Goal: Information Seeking & Learning: Learn about a topic

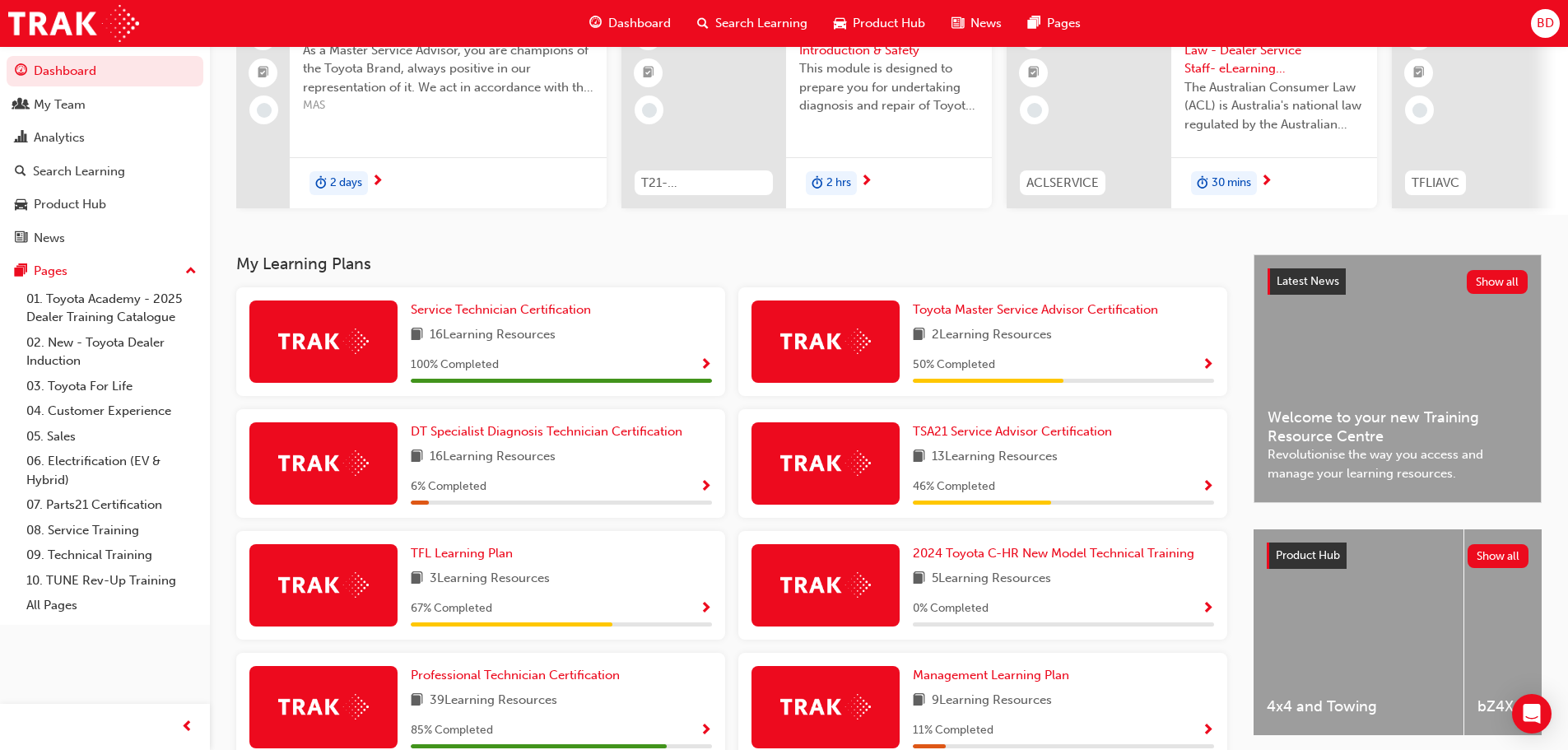
scroll to position [412, 0]
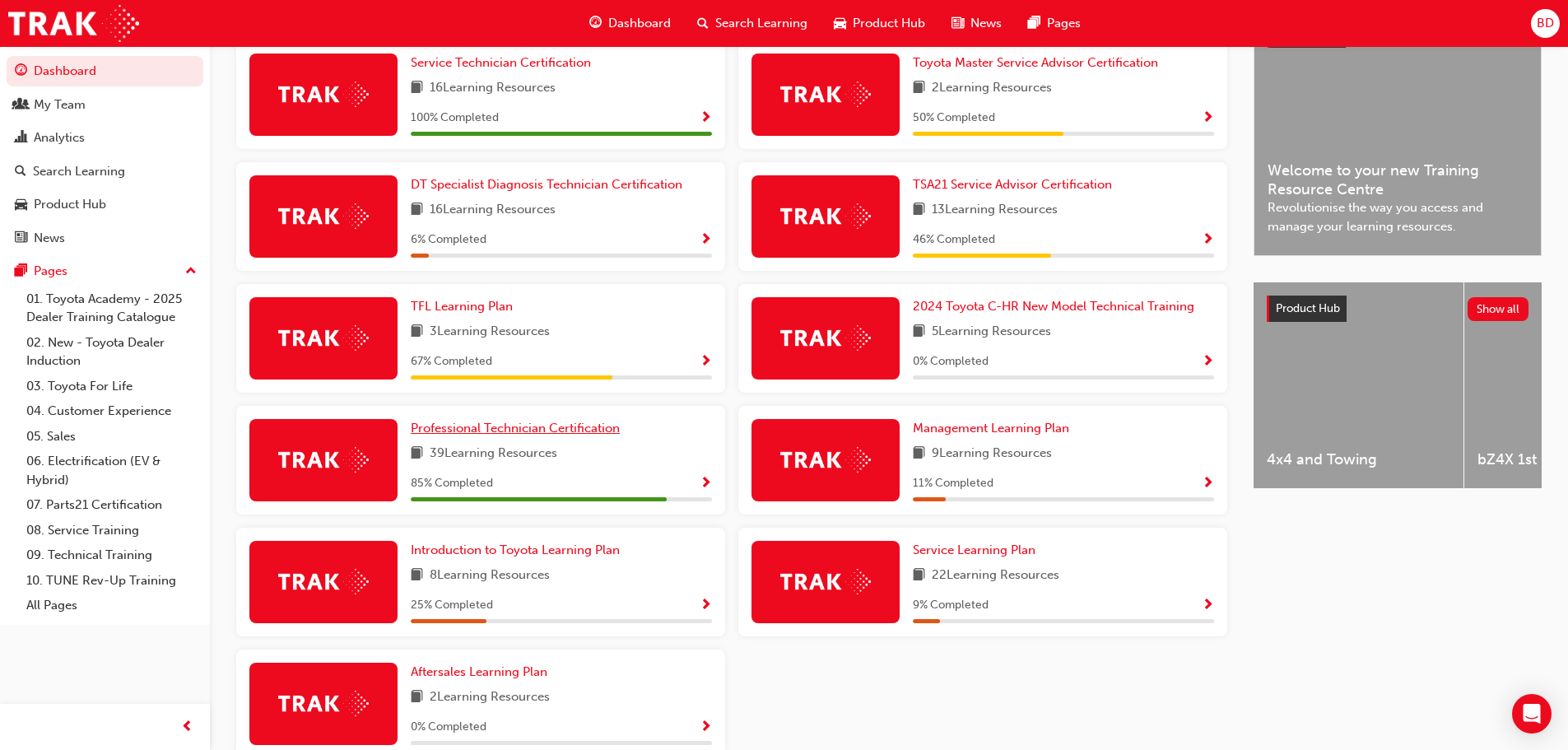
click at [478, 435] on span "Professional Technician Certification" at bounding box center [515, 428] width 209 height 15
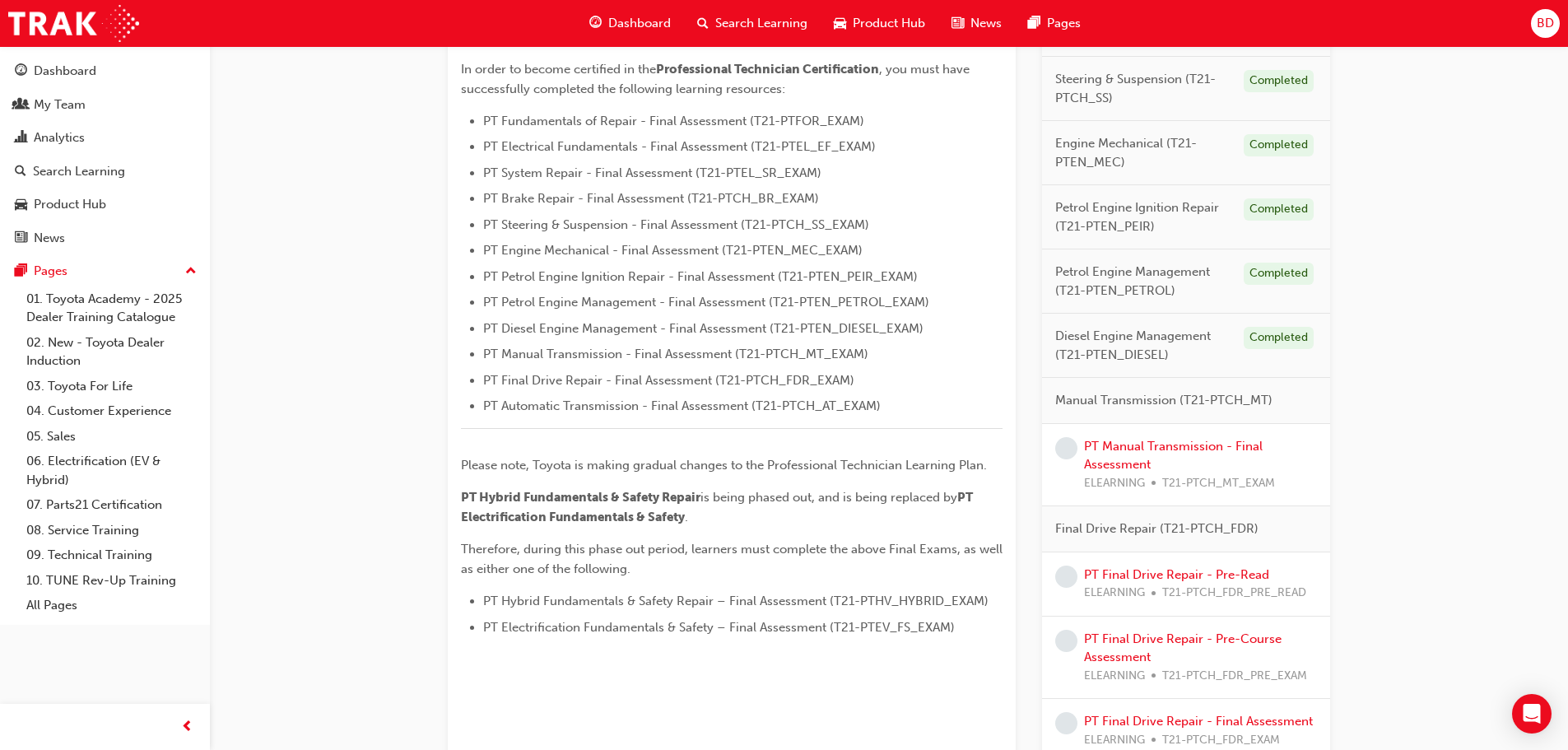
scroll to position [494, 0]
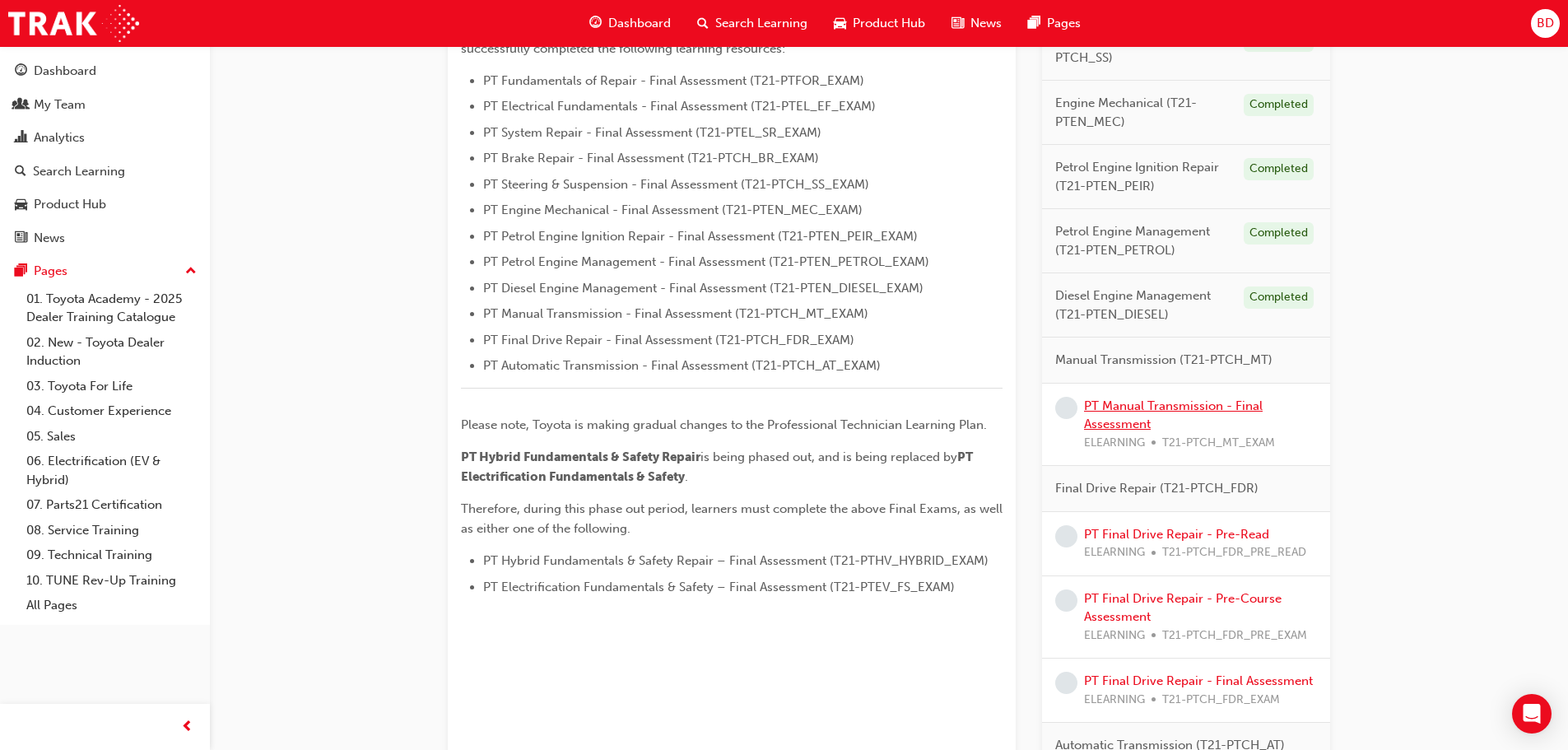
click at [1161, 403] on link "PT Manual Transmission - Final Assessment" at bounding box center [1173, 415] width 179 height 34
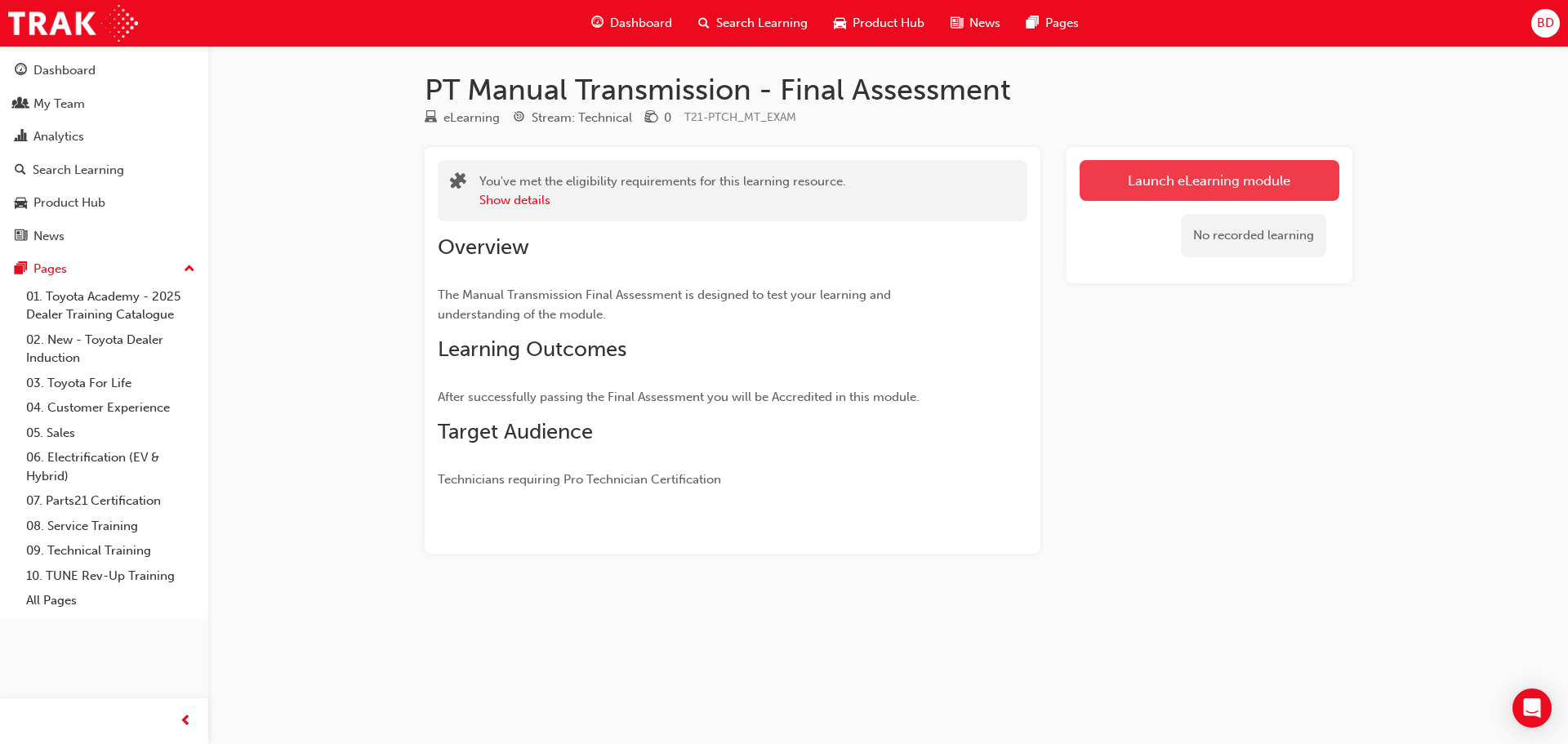
click at [1117, 184] on link "Launch eLearning module" at bounding box center [1209, 180] width 260 height 40
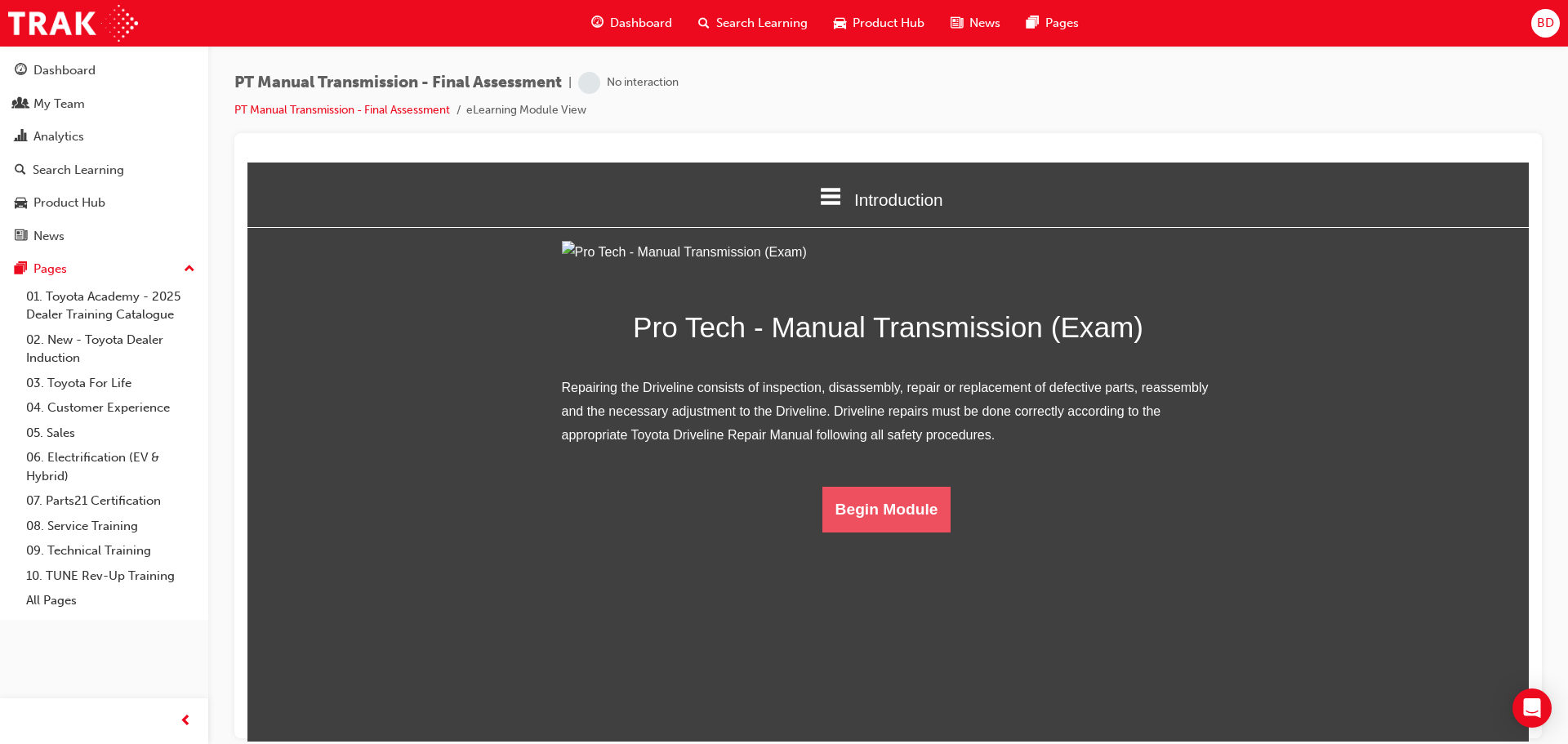
click at [914, 531] on button "Begin Module" at bounding box center [887, 508] width 129 height 45
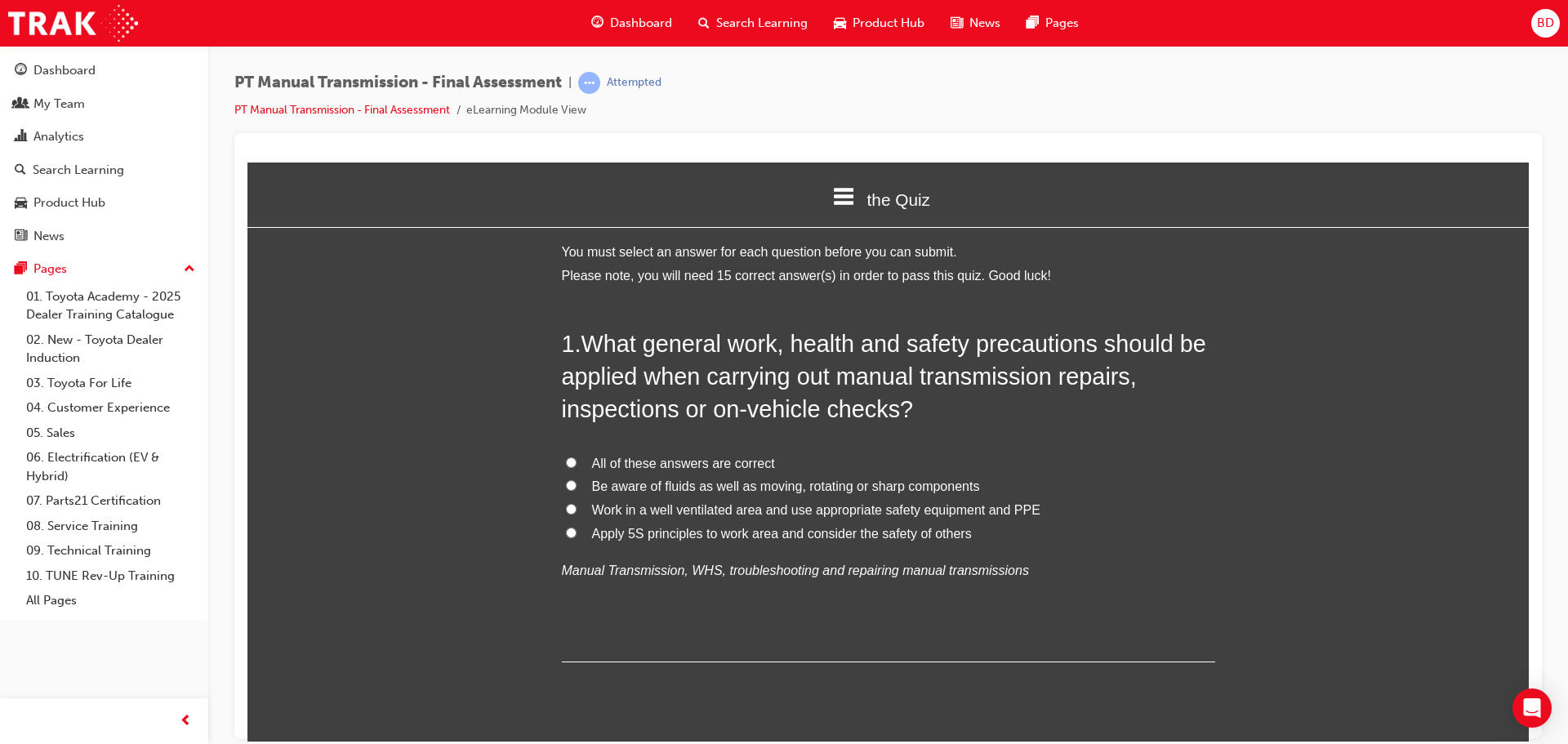
click at [568, 459] on input "All of these answers are correct" at bounding box center [571, 461] width 11 height 11
radio input "true"
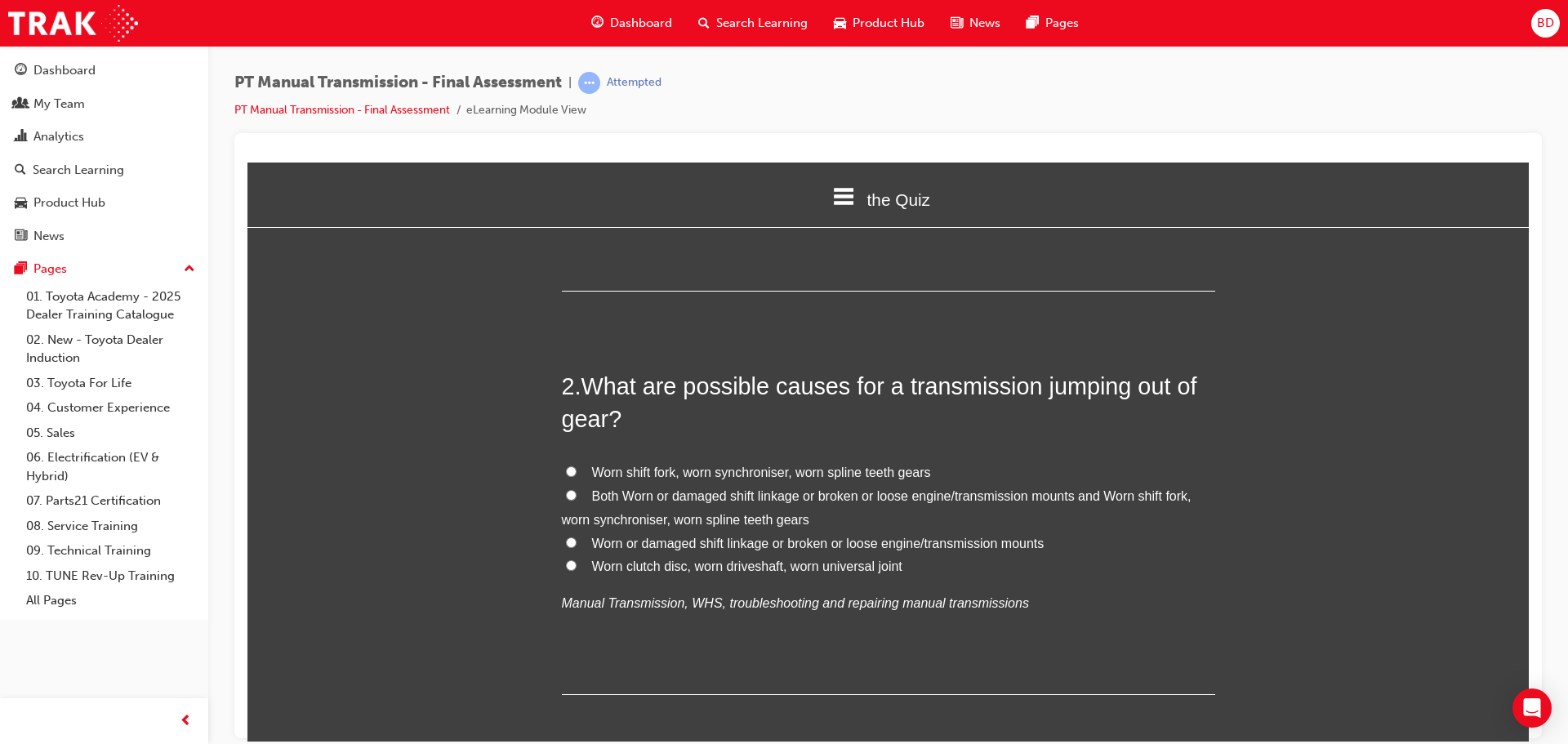
scroll to position [408, 0]
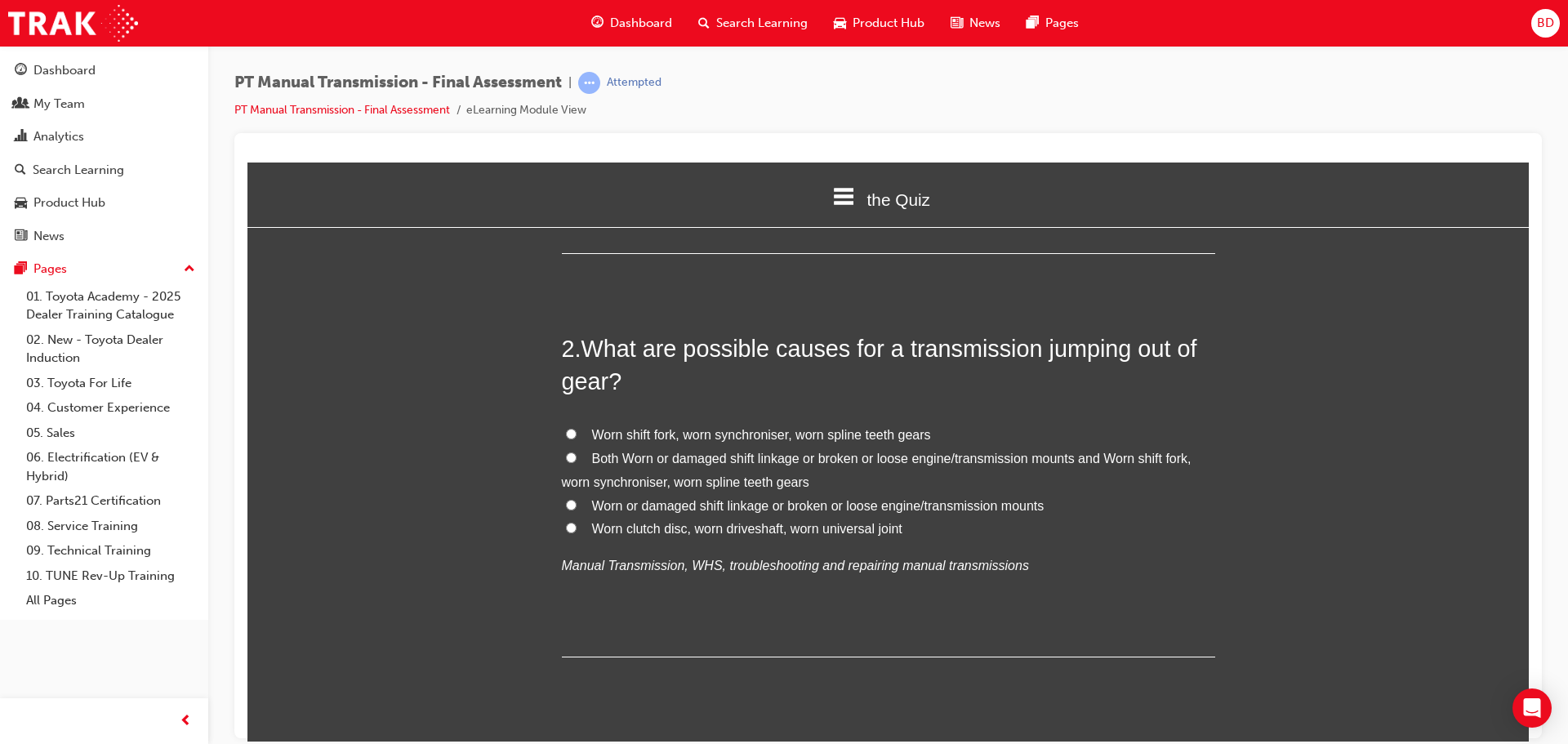
click at [569, 454] on input "Both Worn or damaged shift linkage or broken or loose engine/transmission mount…" at bounding box center [571, 456] width 11 height 11
radio input "true"
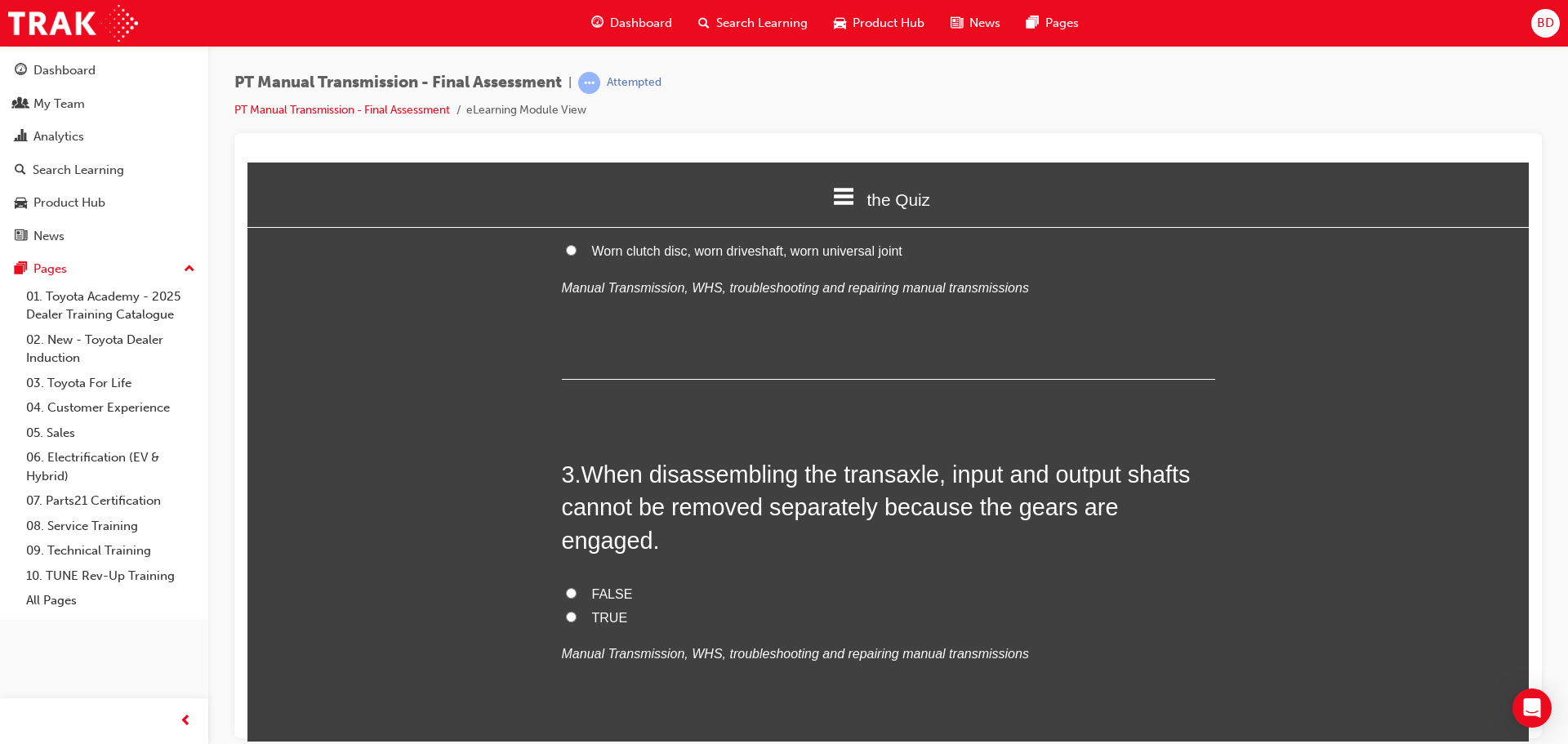
scroll to position [735, 0]
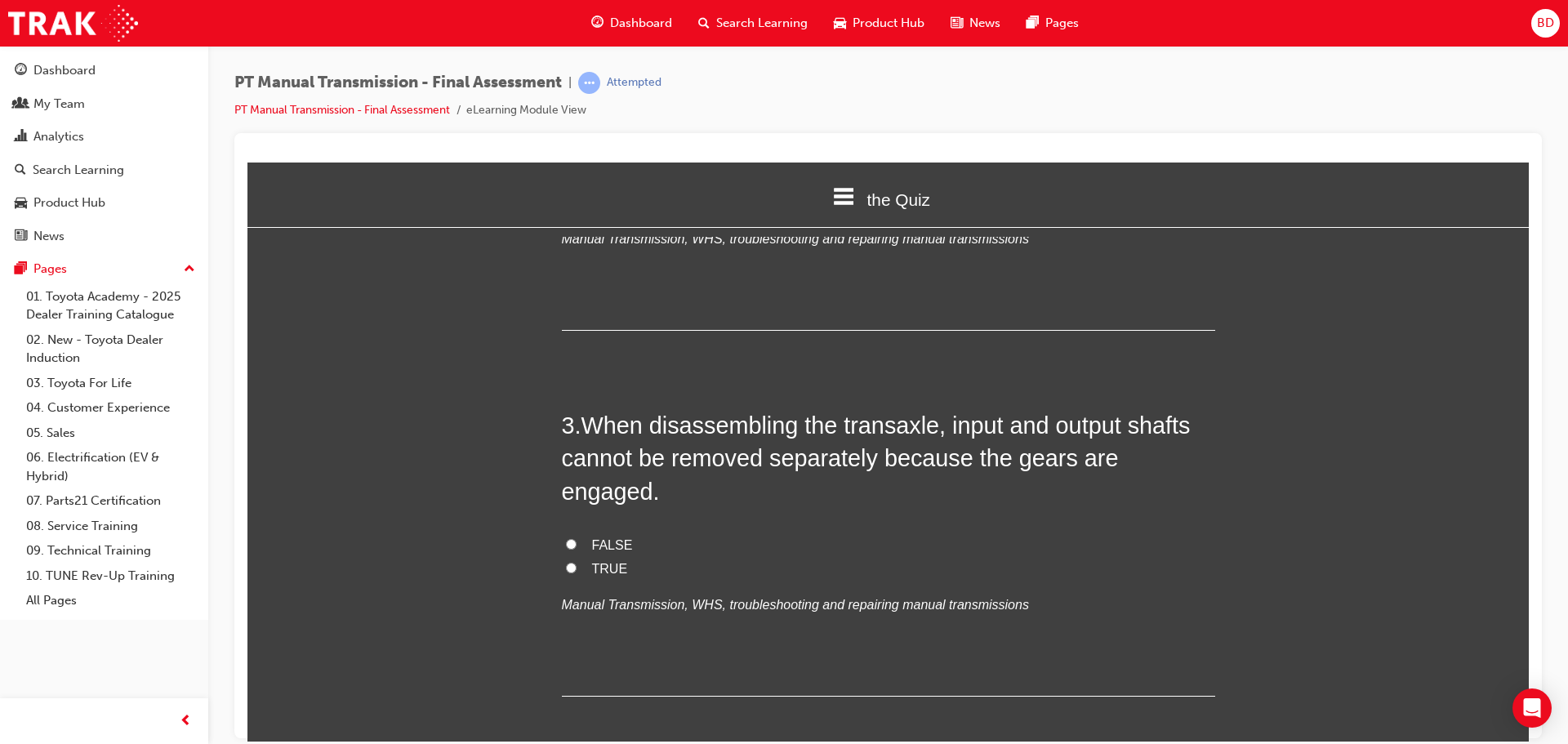
click at [566, 562] on input "TRUE" at bounding box center [571, 567] width 11 height 11
radio input "true"
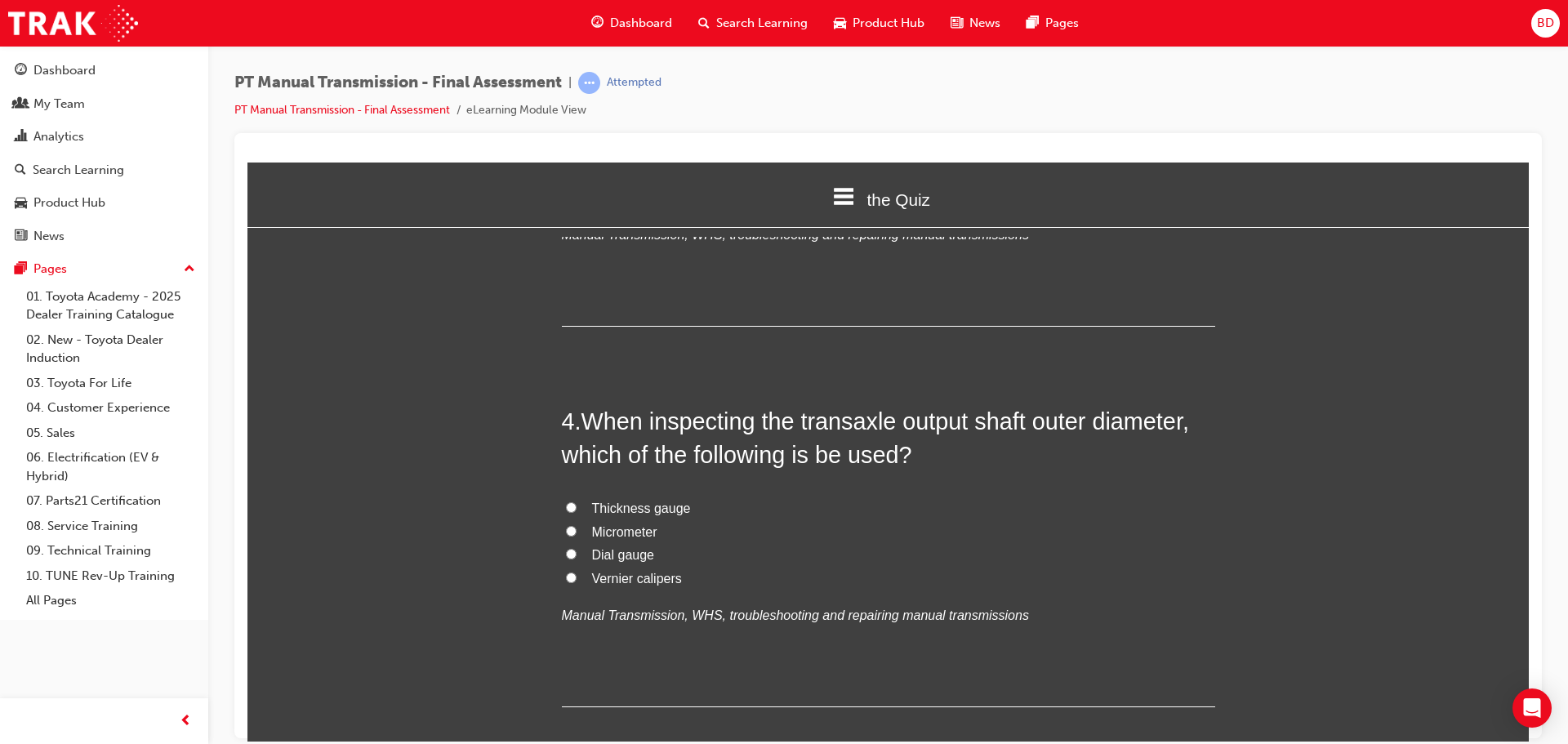
scroll to position [1142, 0]
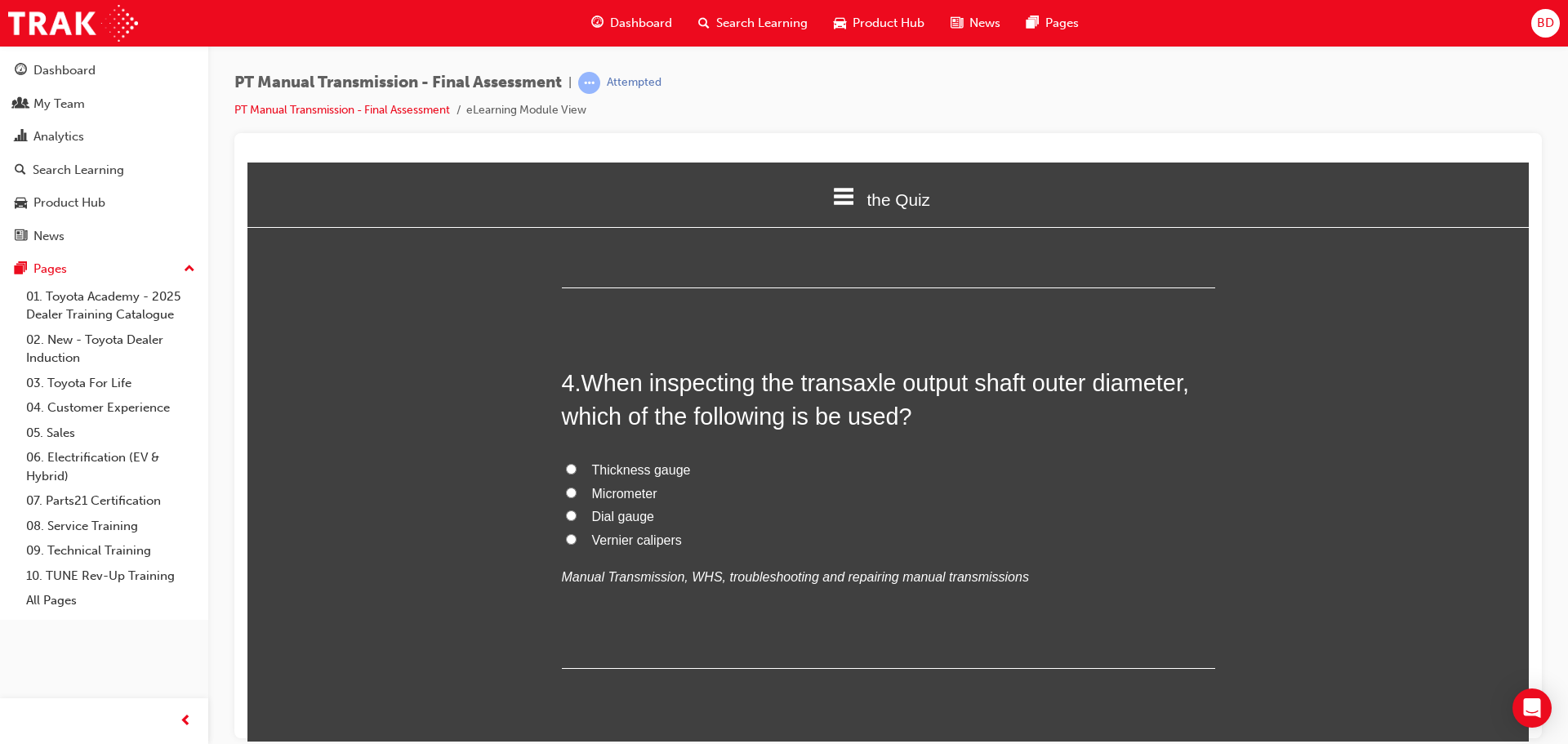
click at [569, 533] on input "Vernier calipers" at bounding box center [571, 538] width 11 height 11
radio input "true"
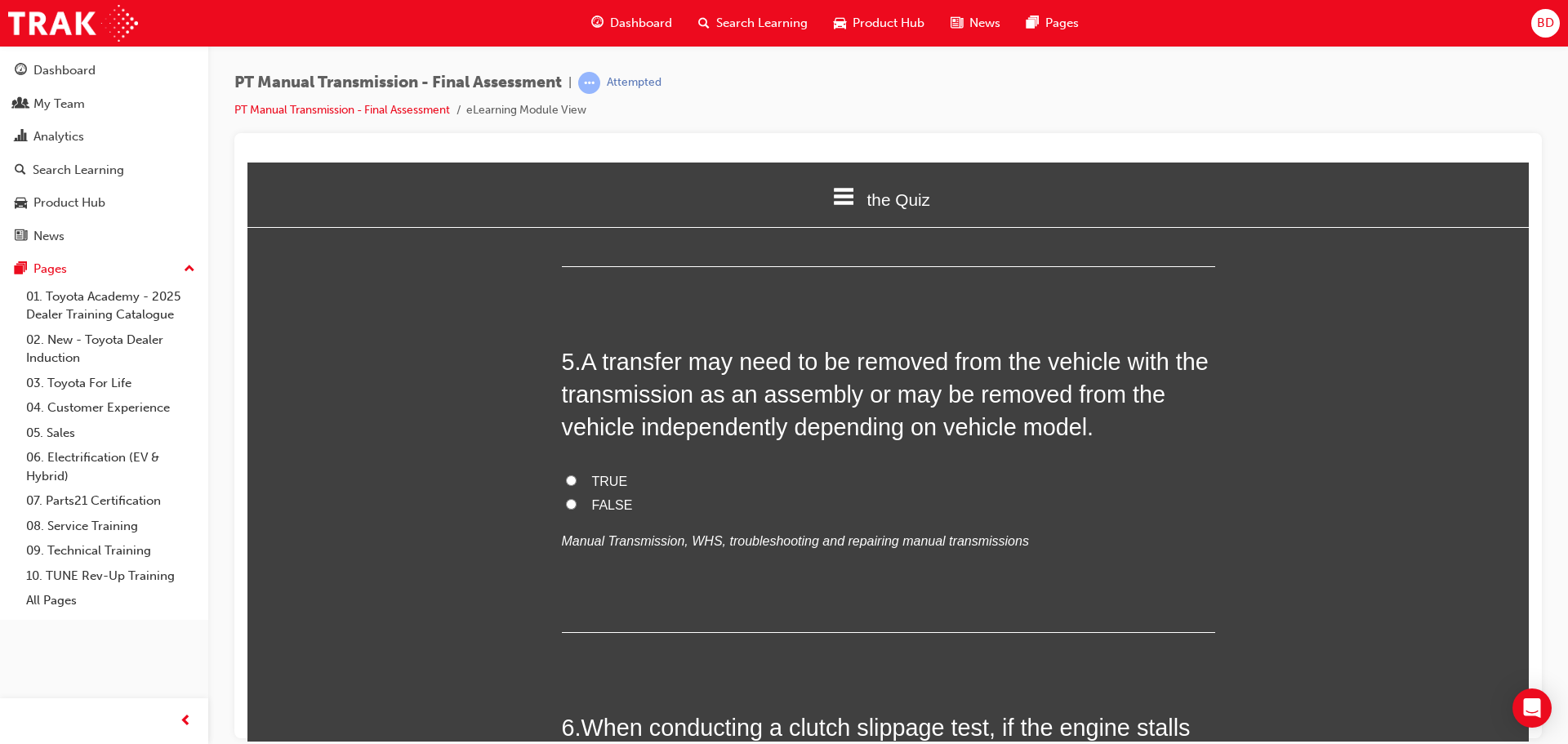
scroll to position [1551, 0]
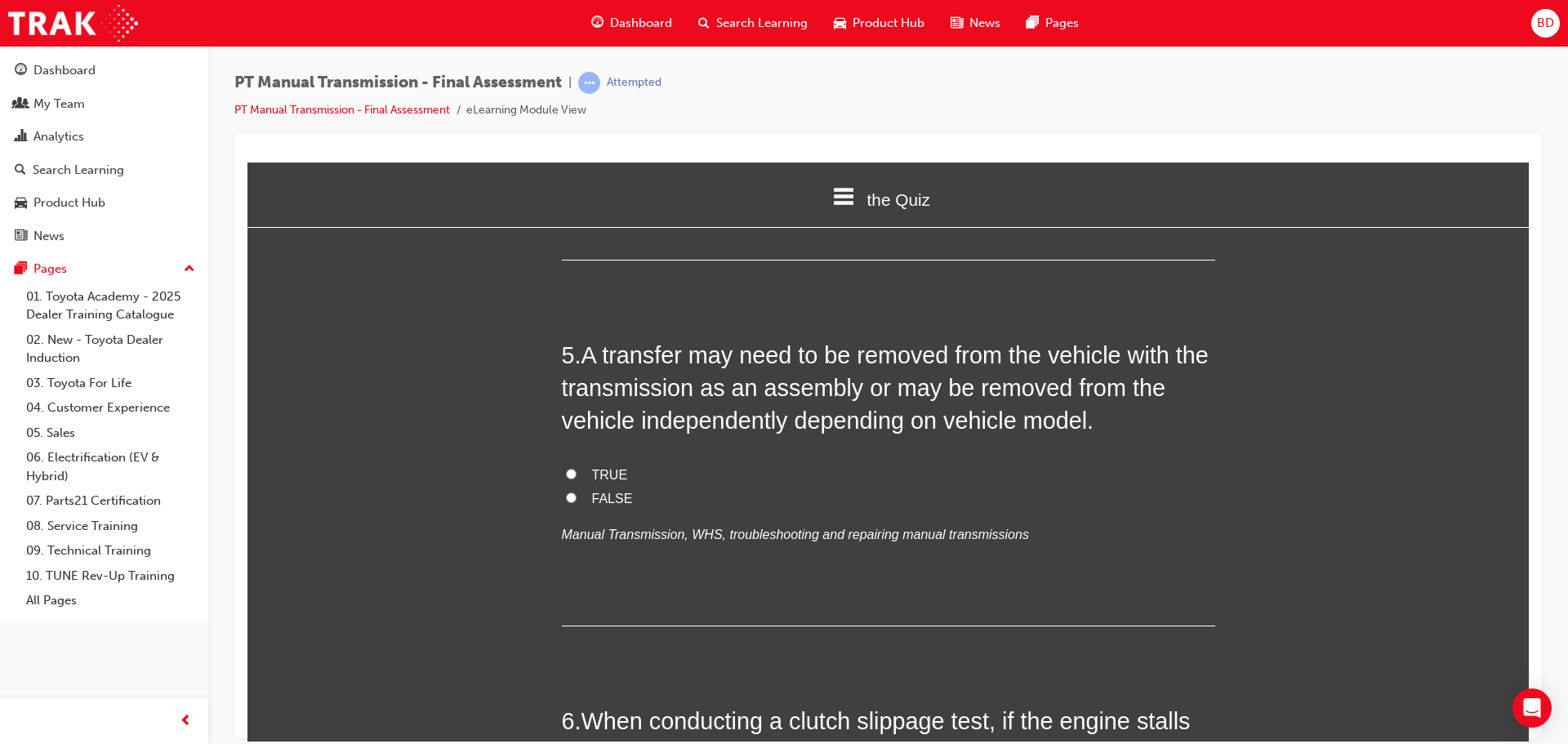
click at [566, 468] on input "TRUE" at bounding box center [571, 473] width 11 height 11
radio input "true"
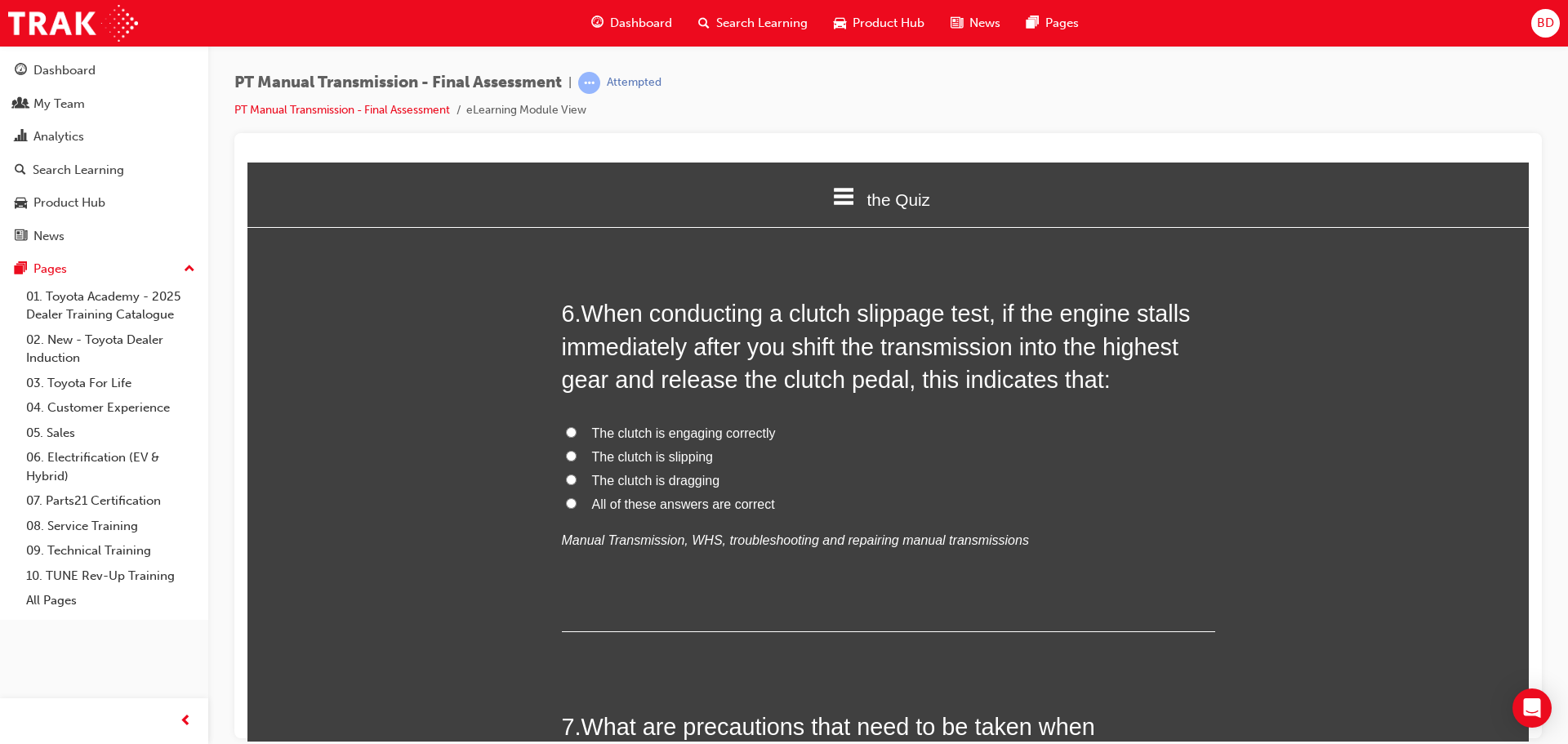
scroll to position [1959, 0]
click at [566, 426] on input "The clutch is engaging correctly" at bounding box center [571, 431] width 11 height 11
radio input "true"
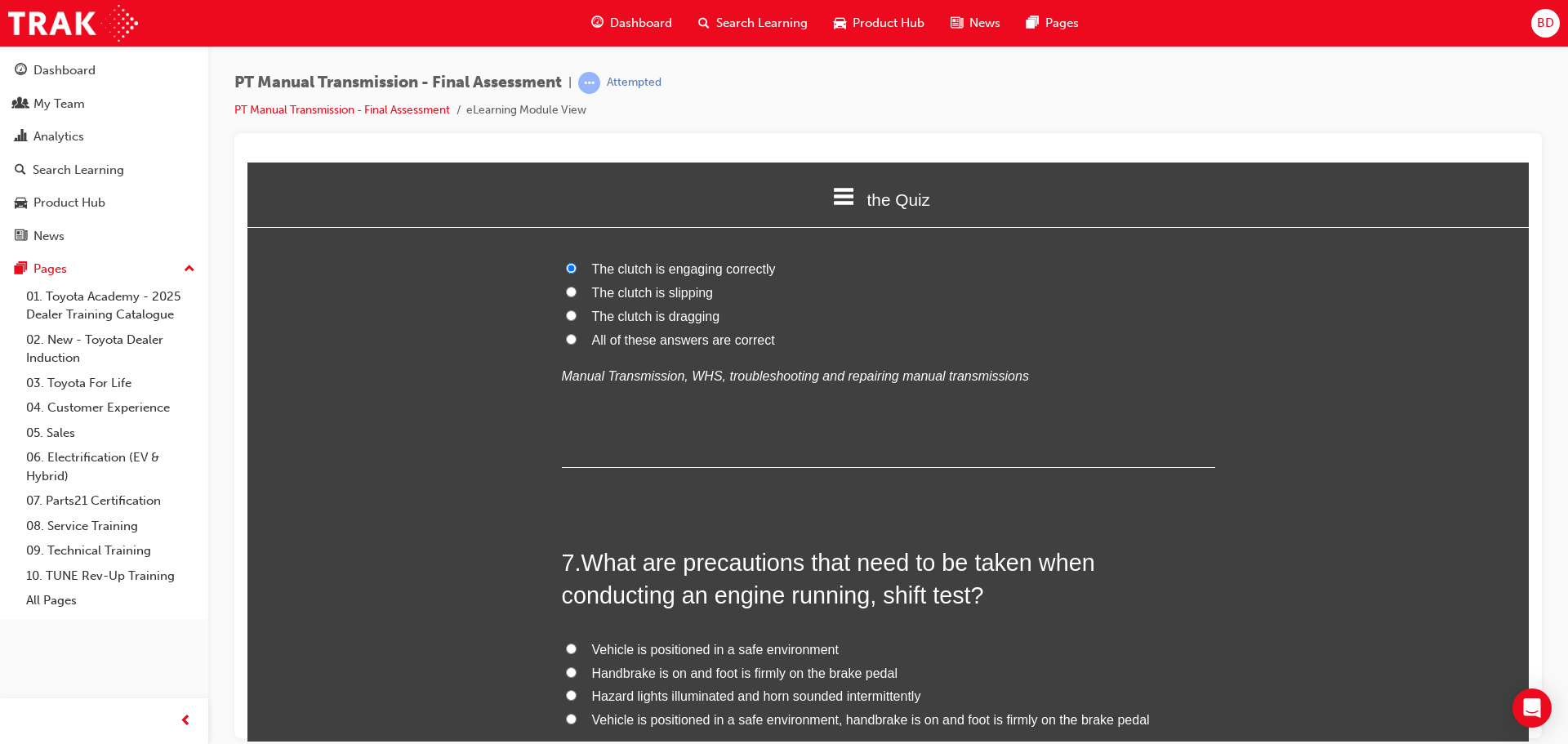
scroll to position [2286, 0]
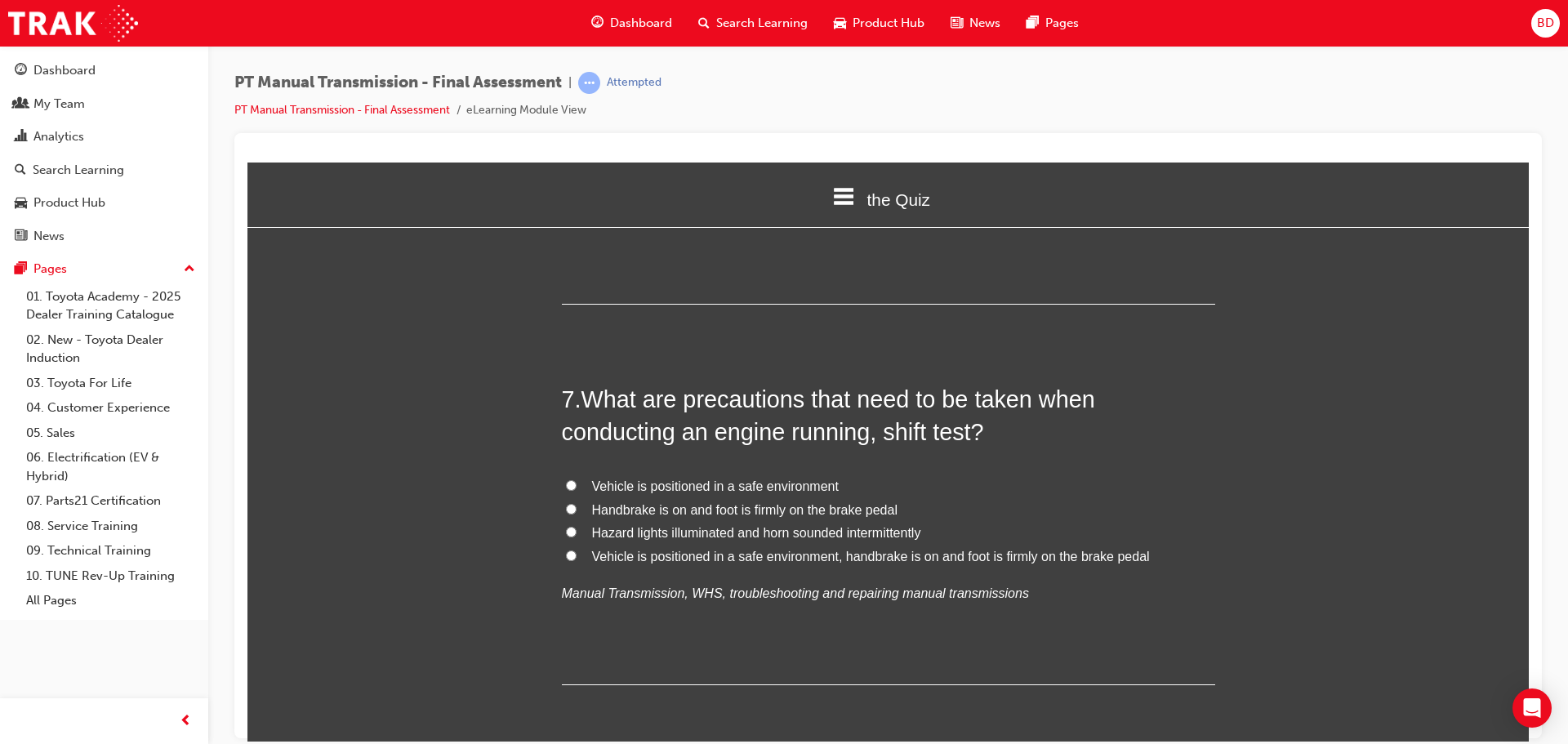
click at [566, 549] on input "Vehicle is positioned in a safe environment, handbrake is on and foot is firmly…" at bounding box center [571, 554] width 11 height 11
radio input "true"
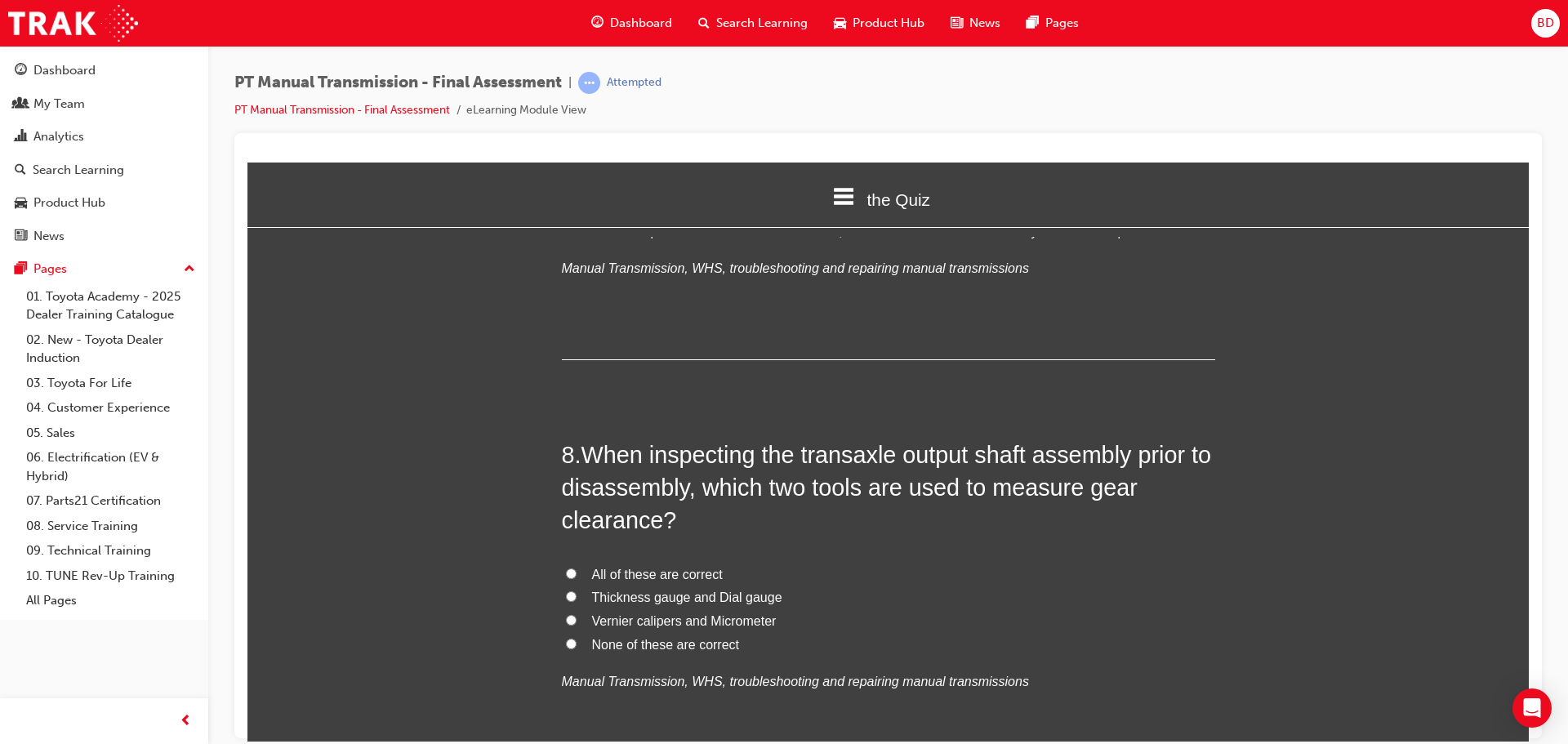
scroll to position [2612, 0]
click at [566, 566] on input "All of these are correct" at bounding box center [571, 571] width 11 height 11
radio input "true"
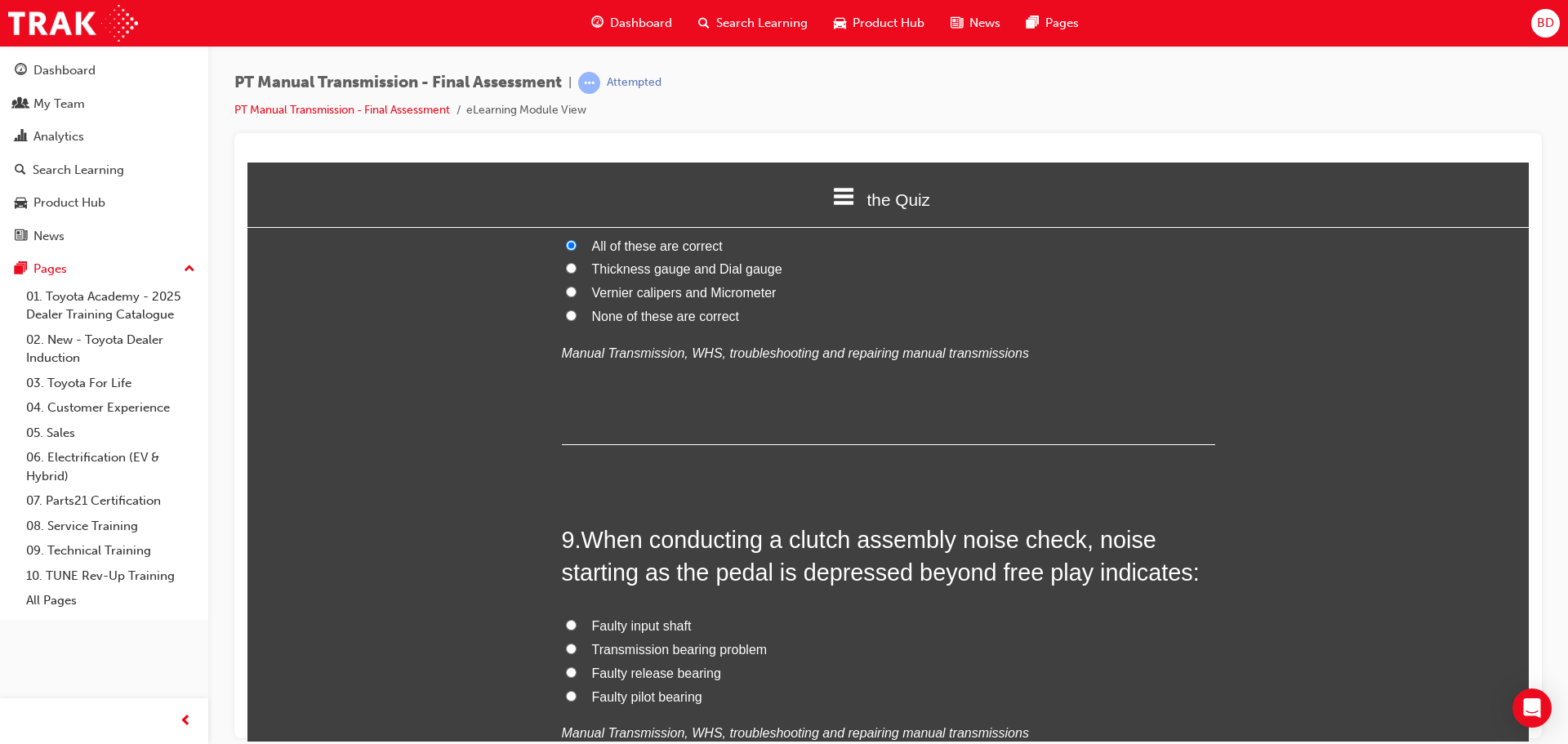
scroll to position [3020, 0]
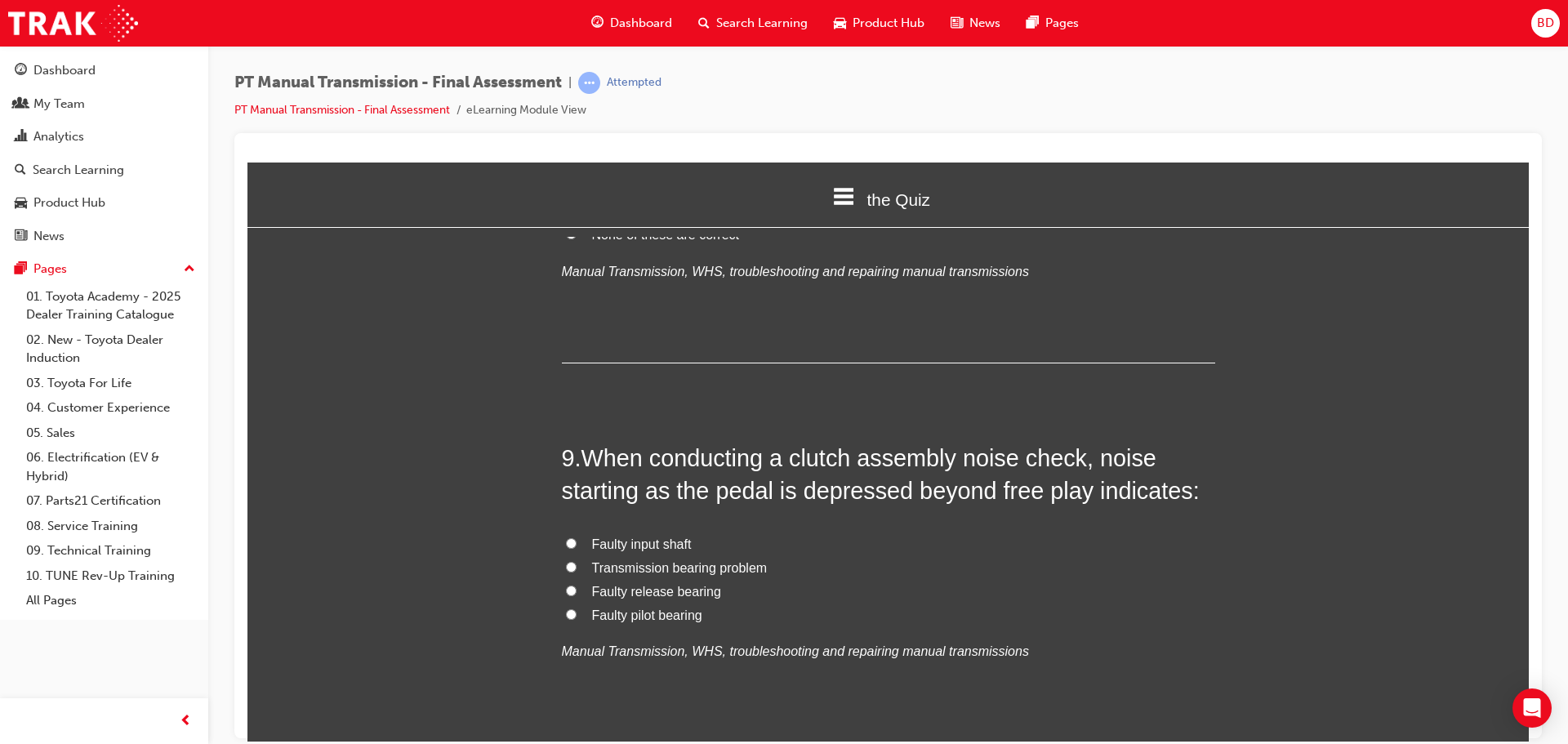
click at [600, 584] on span "Faulty release bearing" at bounding box center [656, 591] width 129 height 14
click at [577, 585] on input "Faulty release bearing" at bounding box center [571, 590] width 11 height 11
radio input "true"
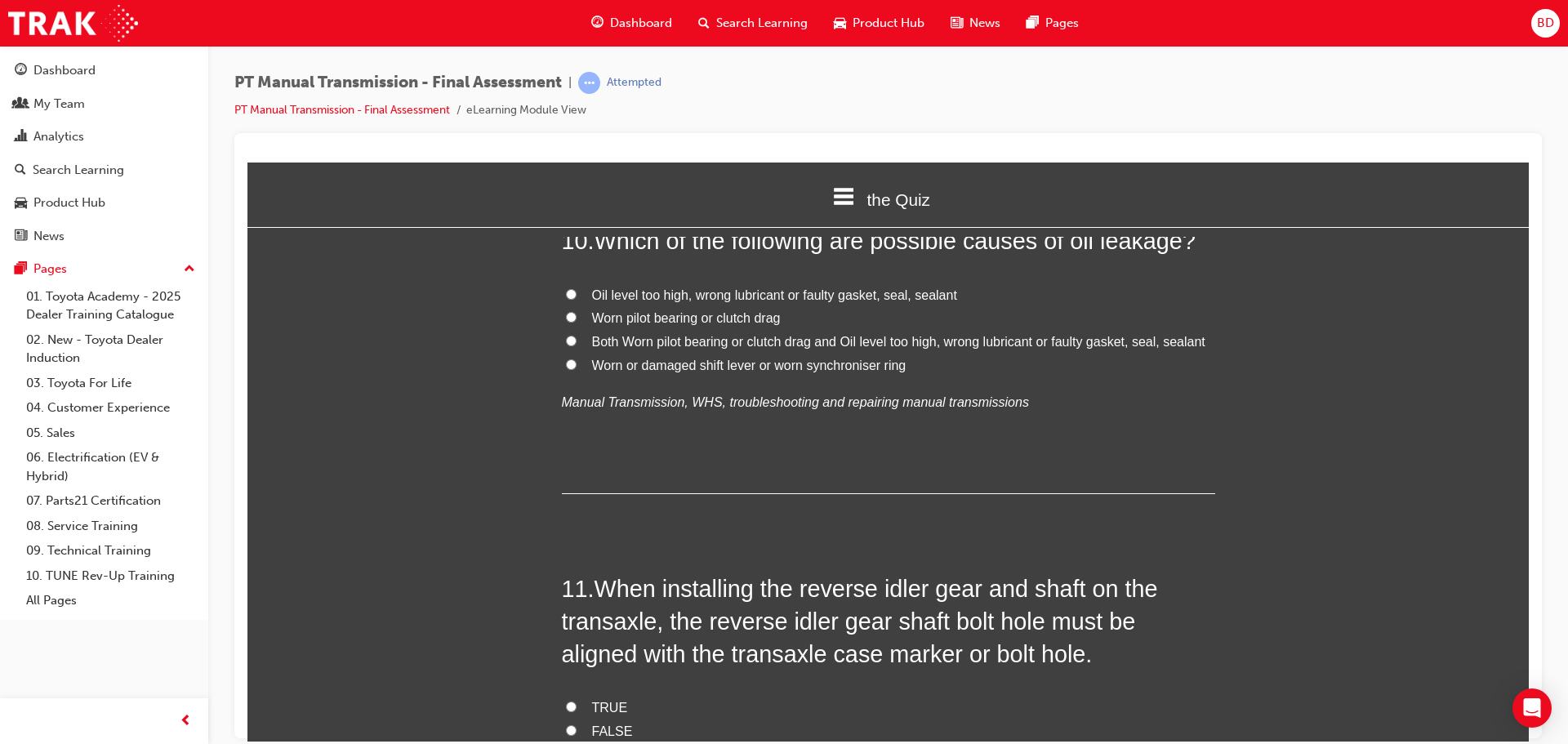
scroll to position [3591, 0]
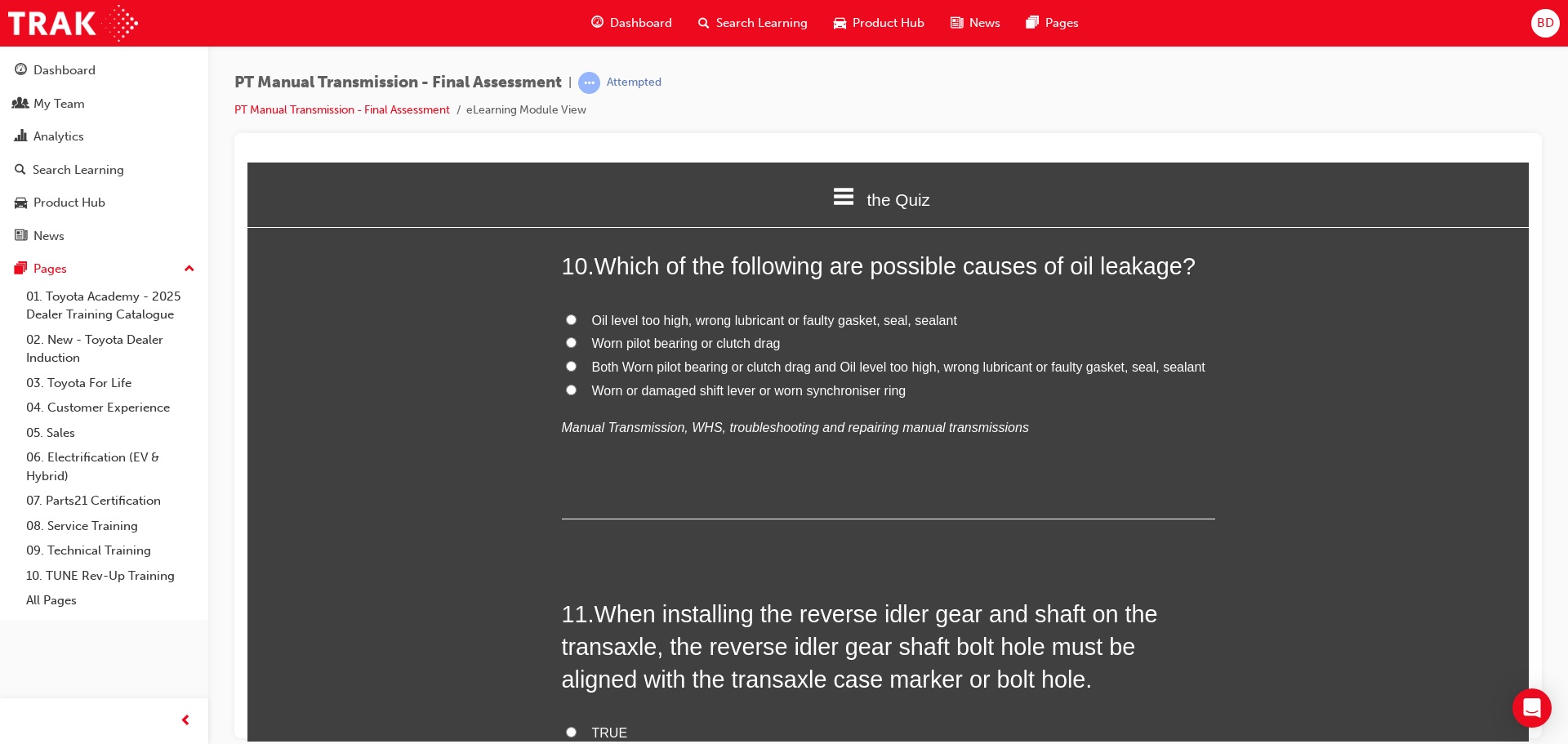
click at [571, 308] on label "Oil level too high, wrong lubricant or faulty gasket, seal, sealant" at bounding box center [889, 320] width 654 height 24
click at [571, 313] on input "Oil level too high, wrong lubricant or faulty gasket, seal, sealant" at bounding box center [571, 318] width 11 height 11
radio input "true"
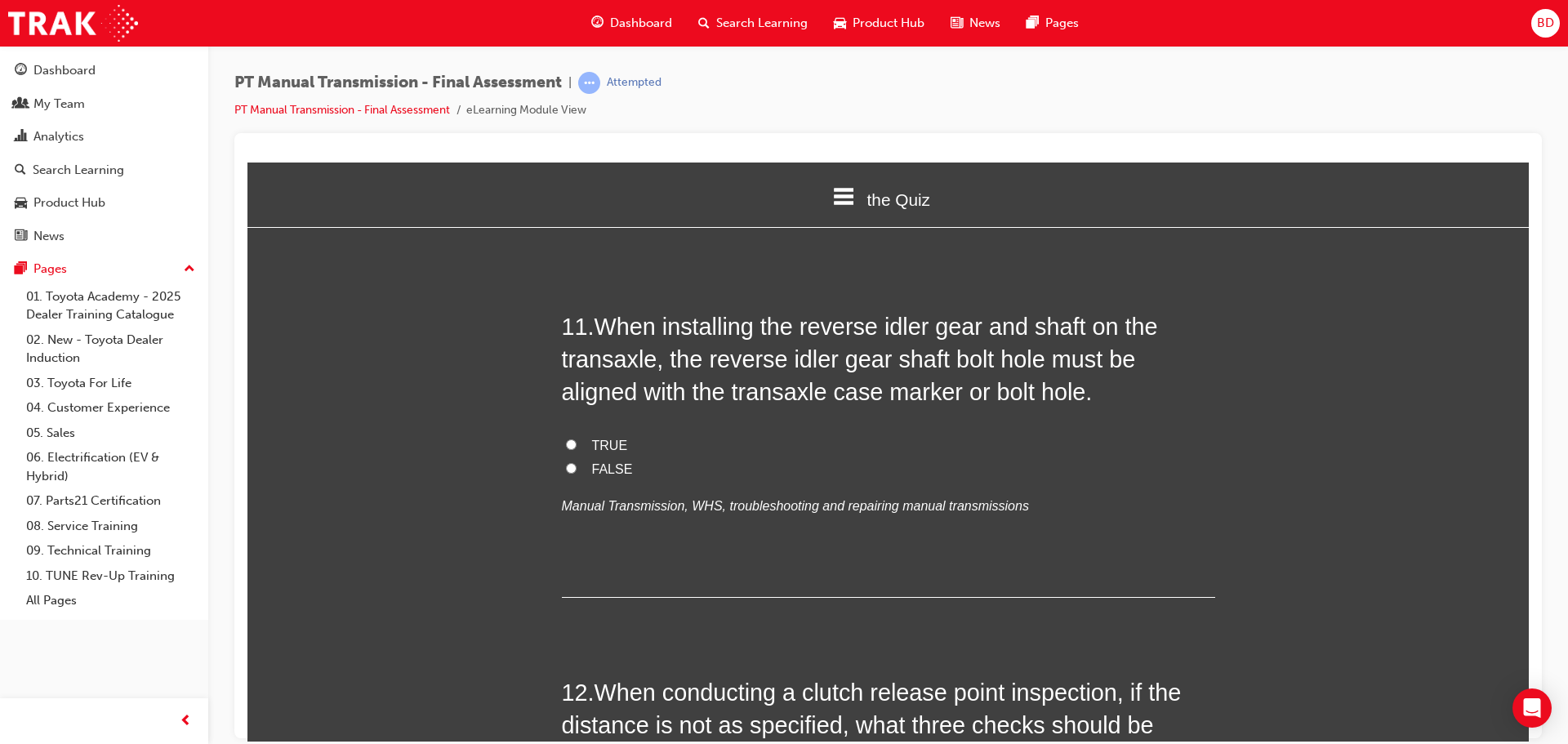
scroll to position [3836, 0]
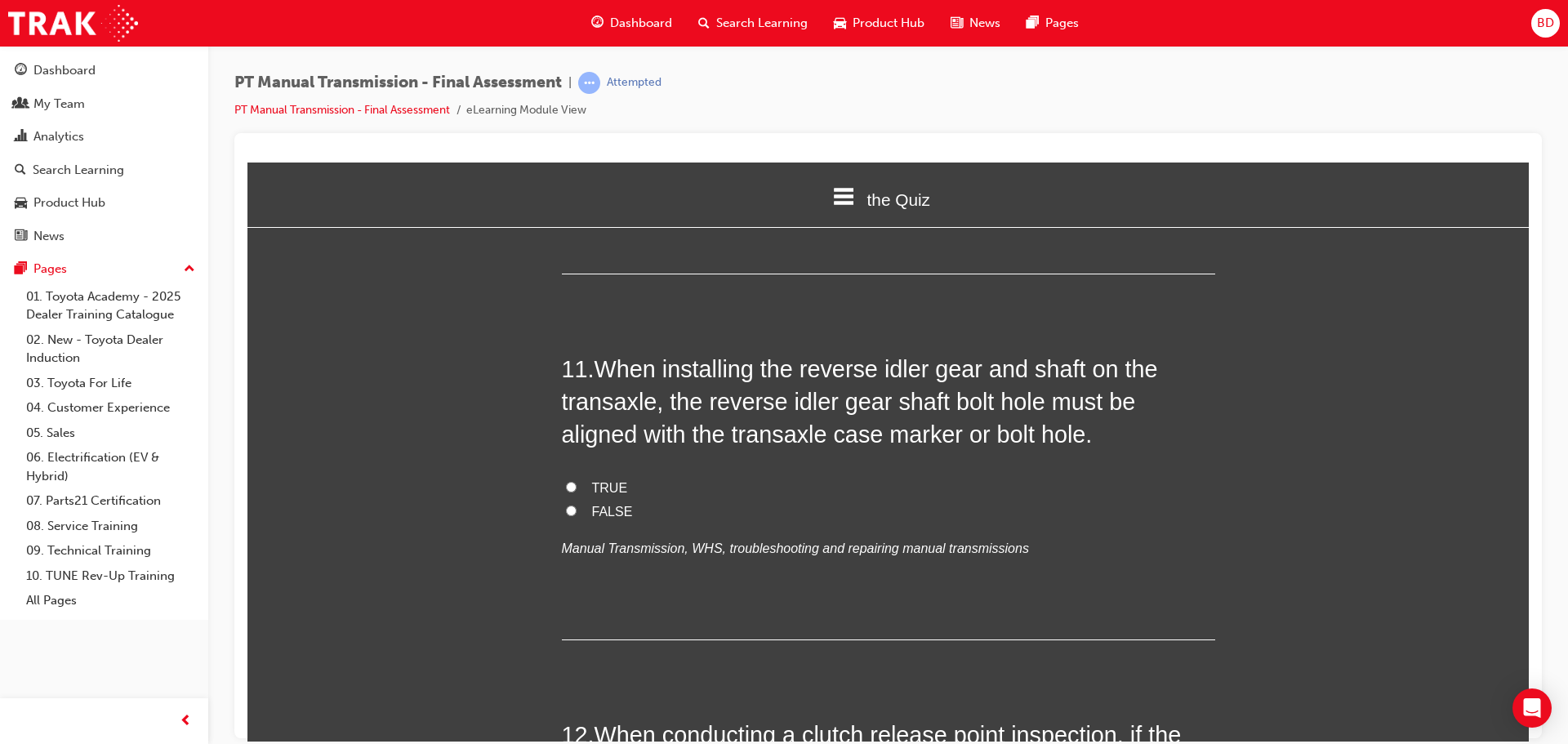
click at [567, 481] on input "TRUE" at bounding box center [571, 486] width 11 height 11
radio input "true"
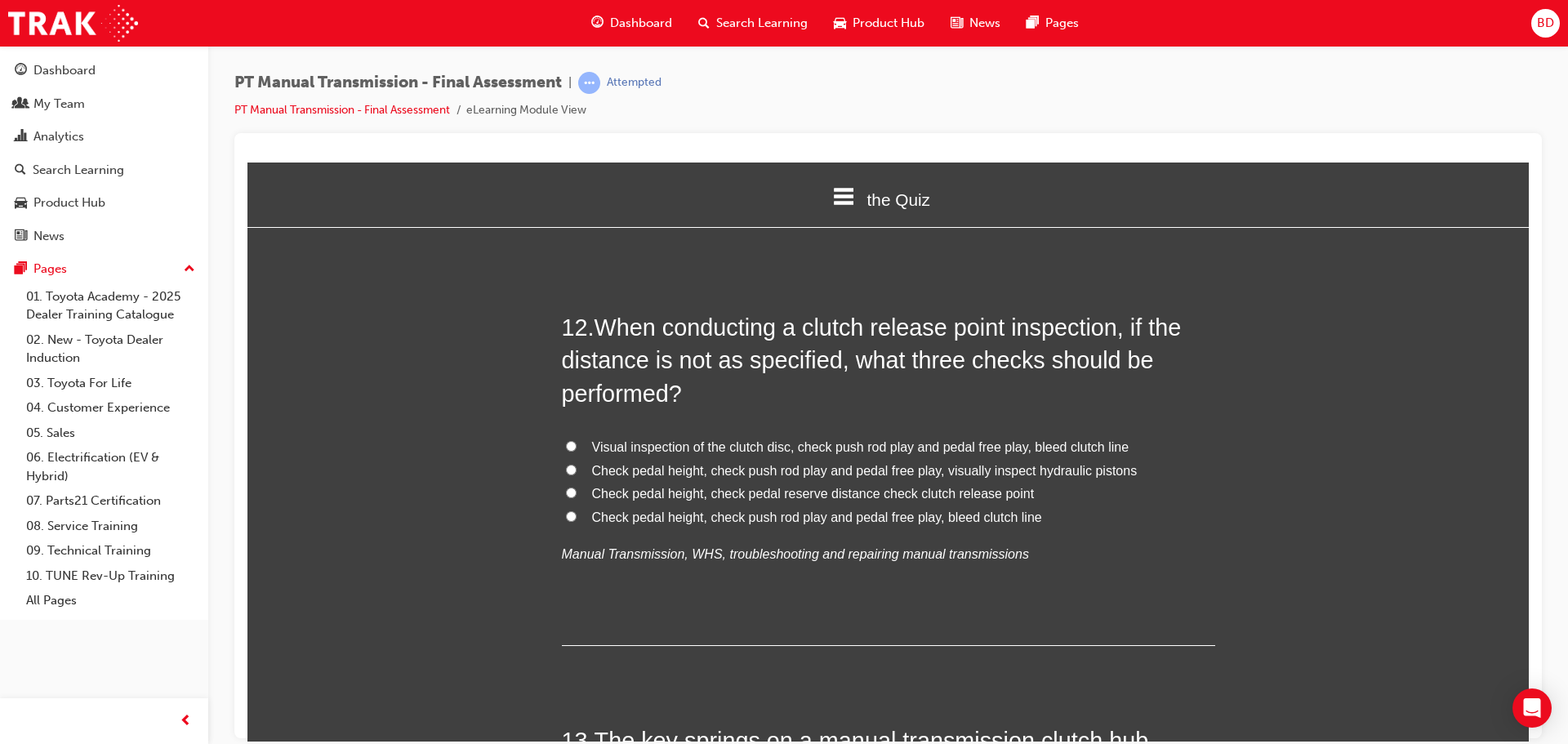
scroll to position [4245, 0]
click at [566, 509] on input "Check pedal height, check push rod play and pedal free play, bleed clutch line" at bounding box center [571, 514] width 11 height 11
radio input "true"
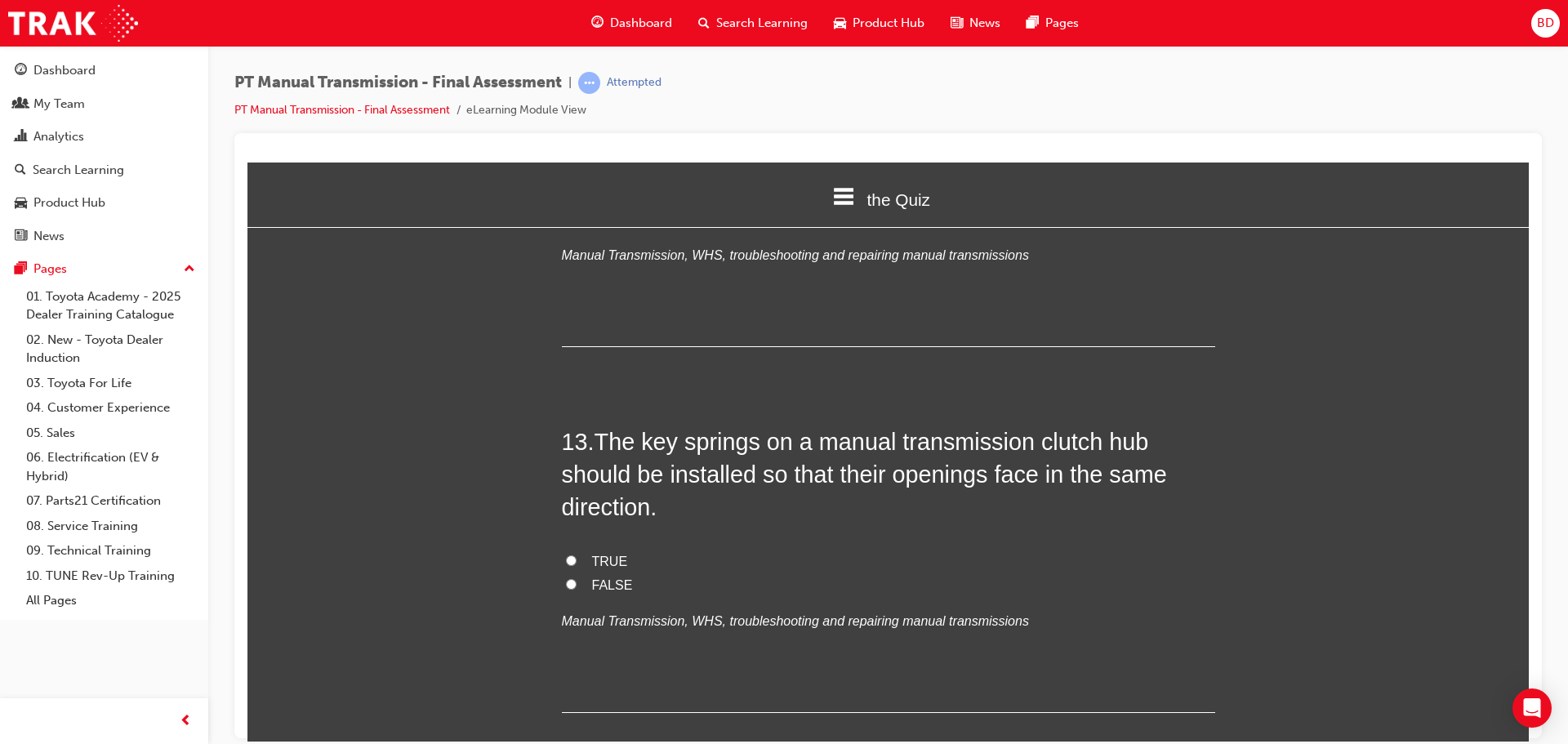
scroll to position [4571, 0]
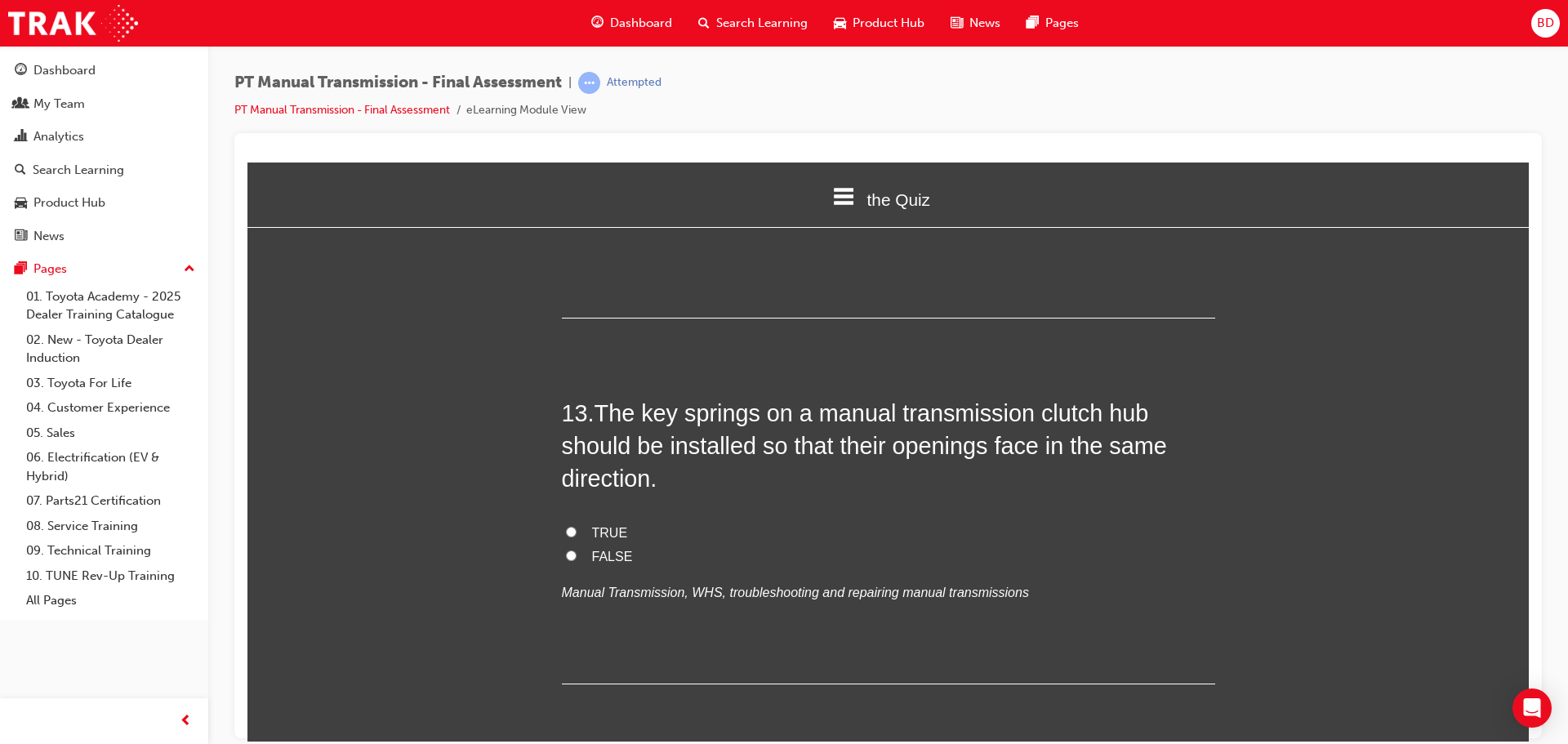
click at [566, 525] on input "TRUE" at bounding box center [571, 530] width 11 height 11
radio input "true"
drag, startPoint x: 689, startPoint y: 467, endPoint x: 1196, endPoint y: 395, distance: 512.1
click at [1196, 396] on h2 "13 . The key springs on a manual transmission clutch hub should be installed so…" at bounding box center [889, 445] width 654 height 99
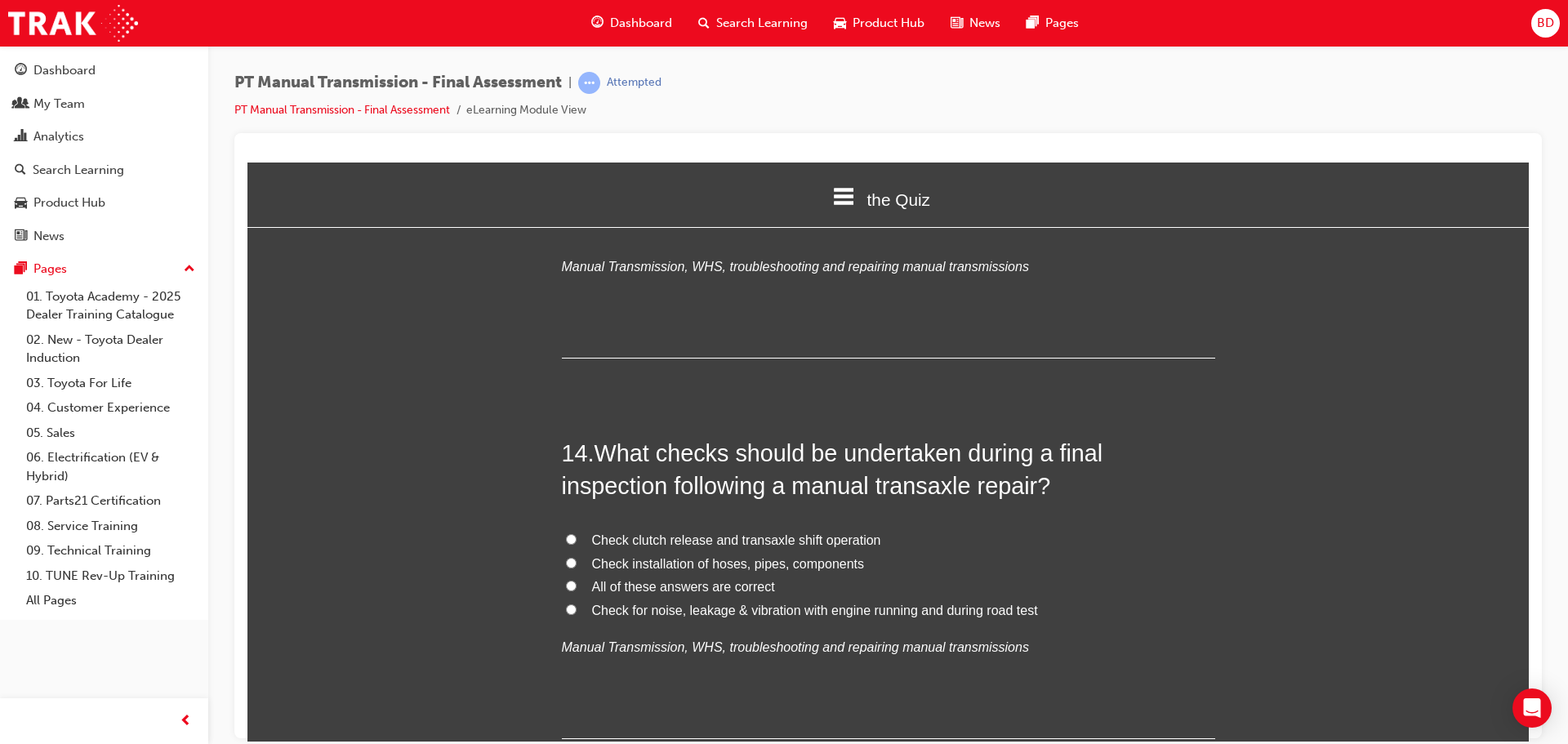
scroll to position [4897, 0]
click at [566, 579] on input "All of these answers are correct" at bounding box center [571, 584] width 11 height 11
radio input "true"
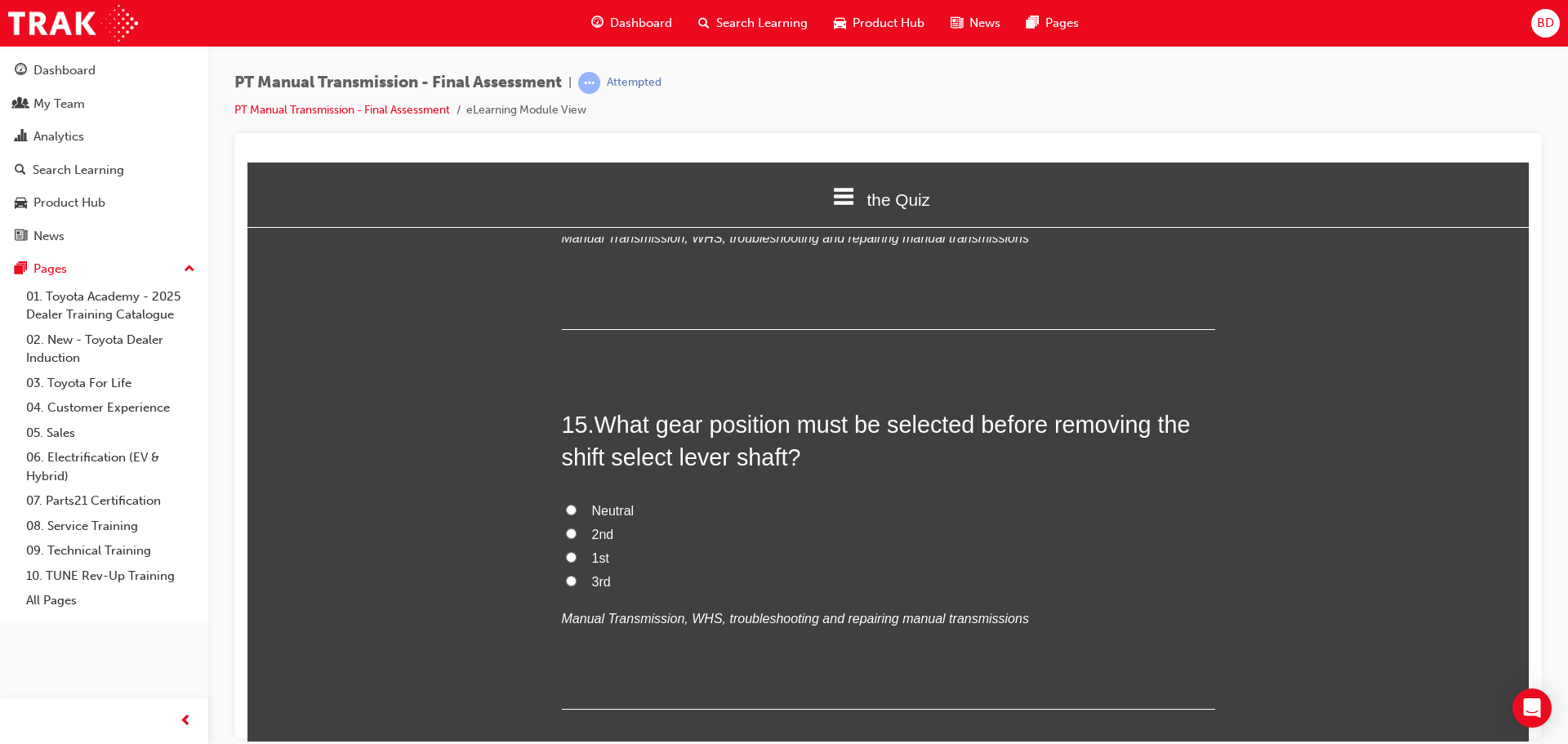
scroll to position [5387, 0]
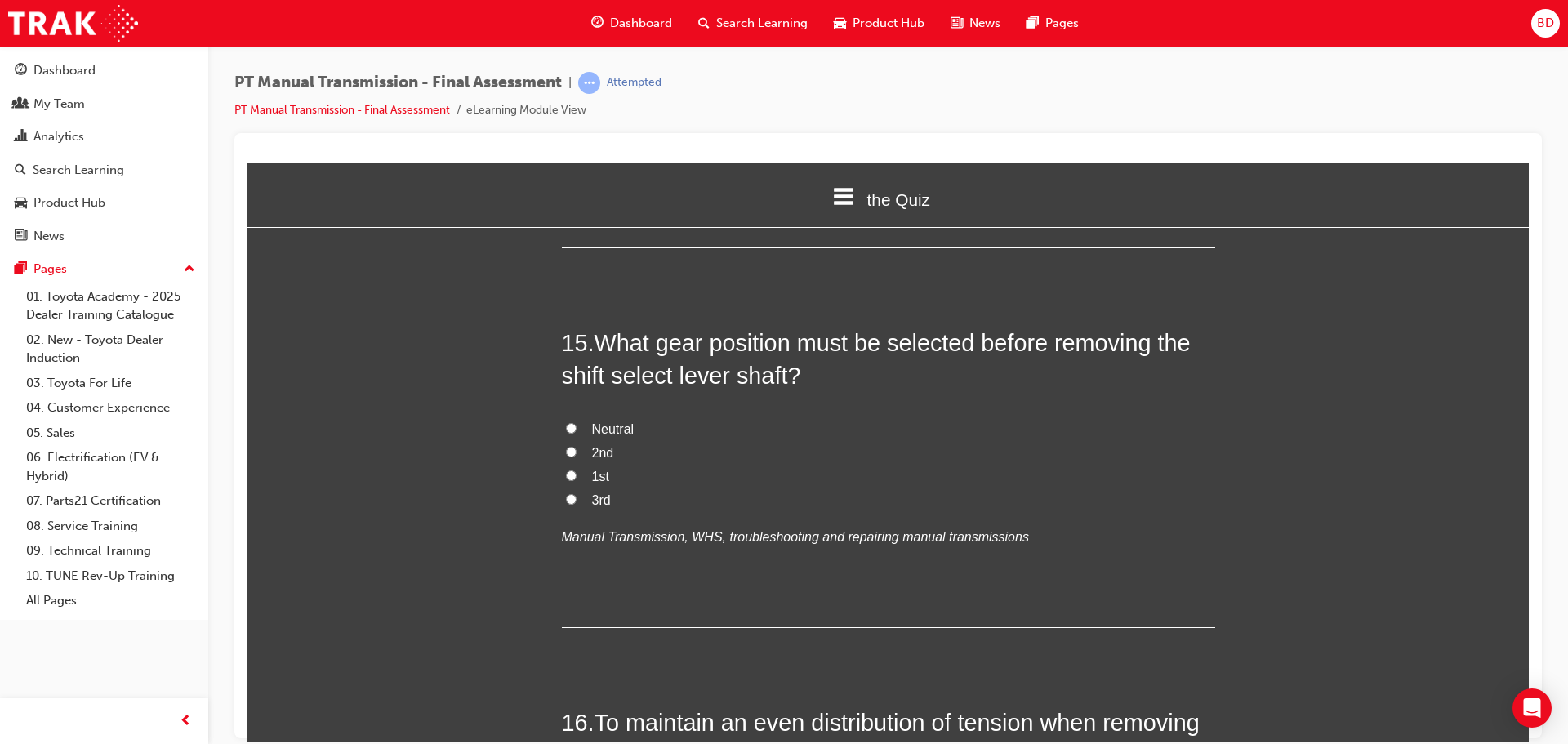
click at [569, 422] on input "Neutral" at bounding box center [571, 427] width 11 height 11
radio input "true"
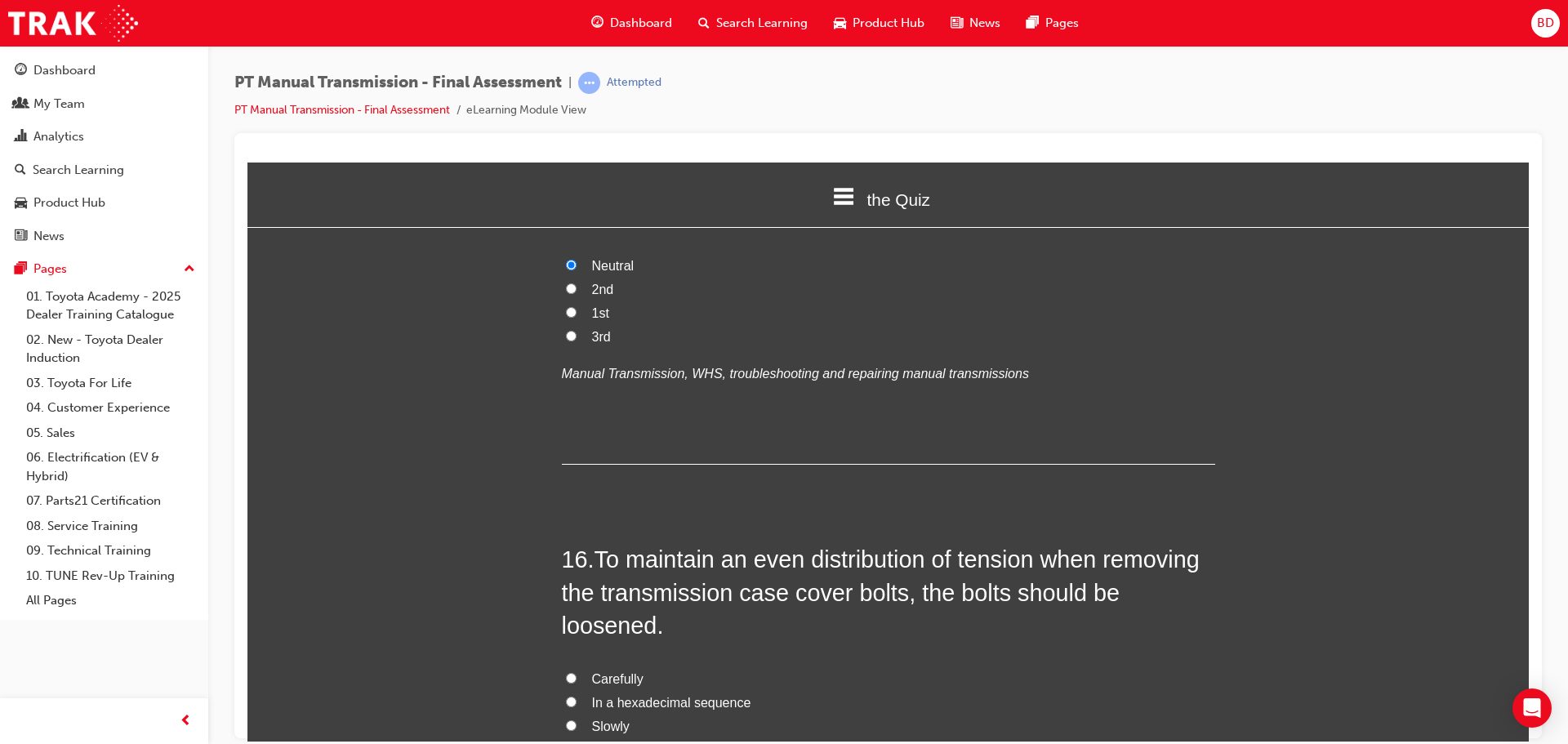
scroll to position [5632, 0]
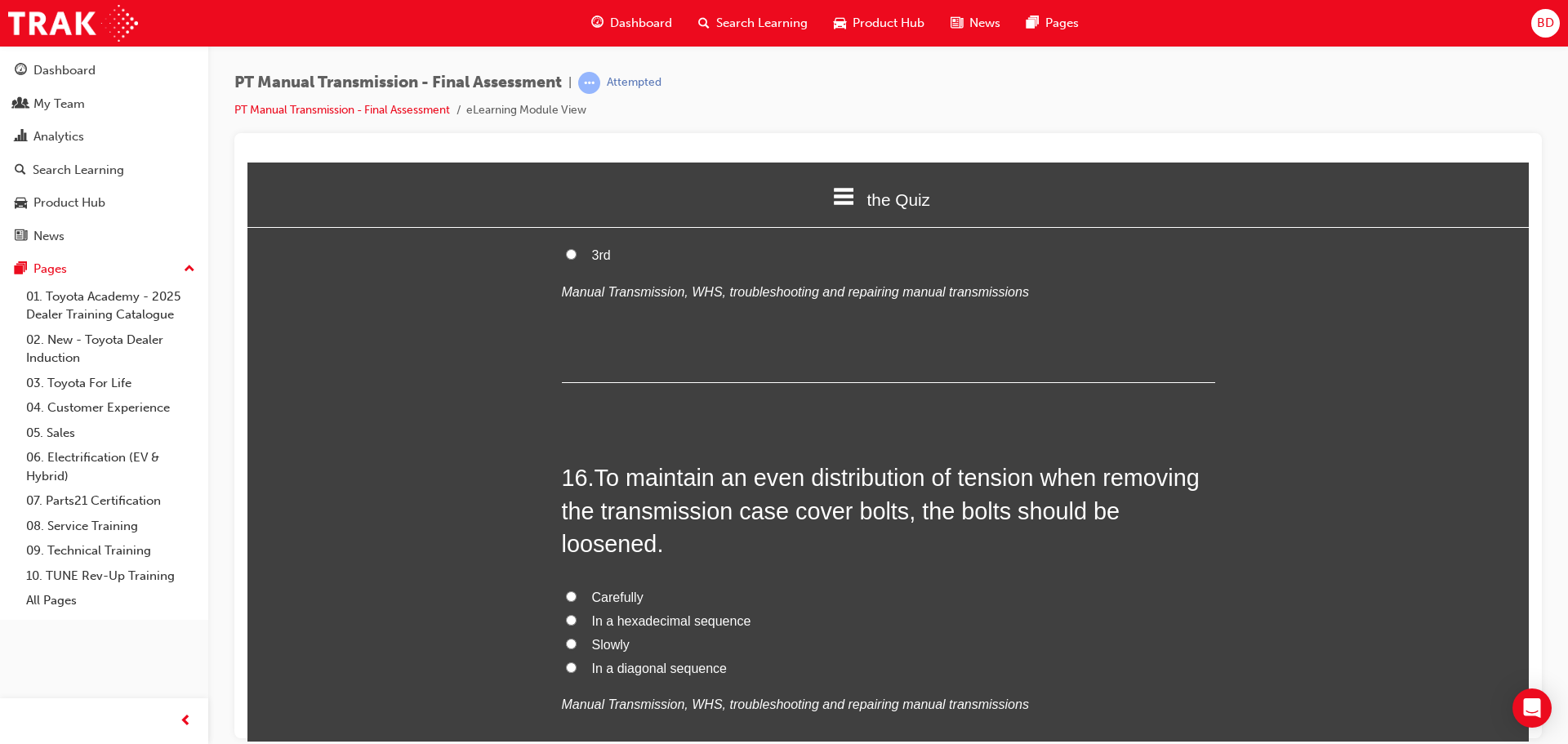
drag, startPoint x: 584, startPoint y: 634, endPoint x: 595, endPoint y: 635, distance: 11.0
click at [585, 657] on label "In a diagonal sequence" at bounding box center [889, 668] width 654 height 24
click at [577, 662] on input "In a diagonal sequence" at bounding box center [571, 666] width 11 height 11
radio input "true"
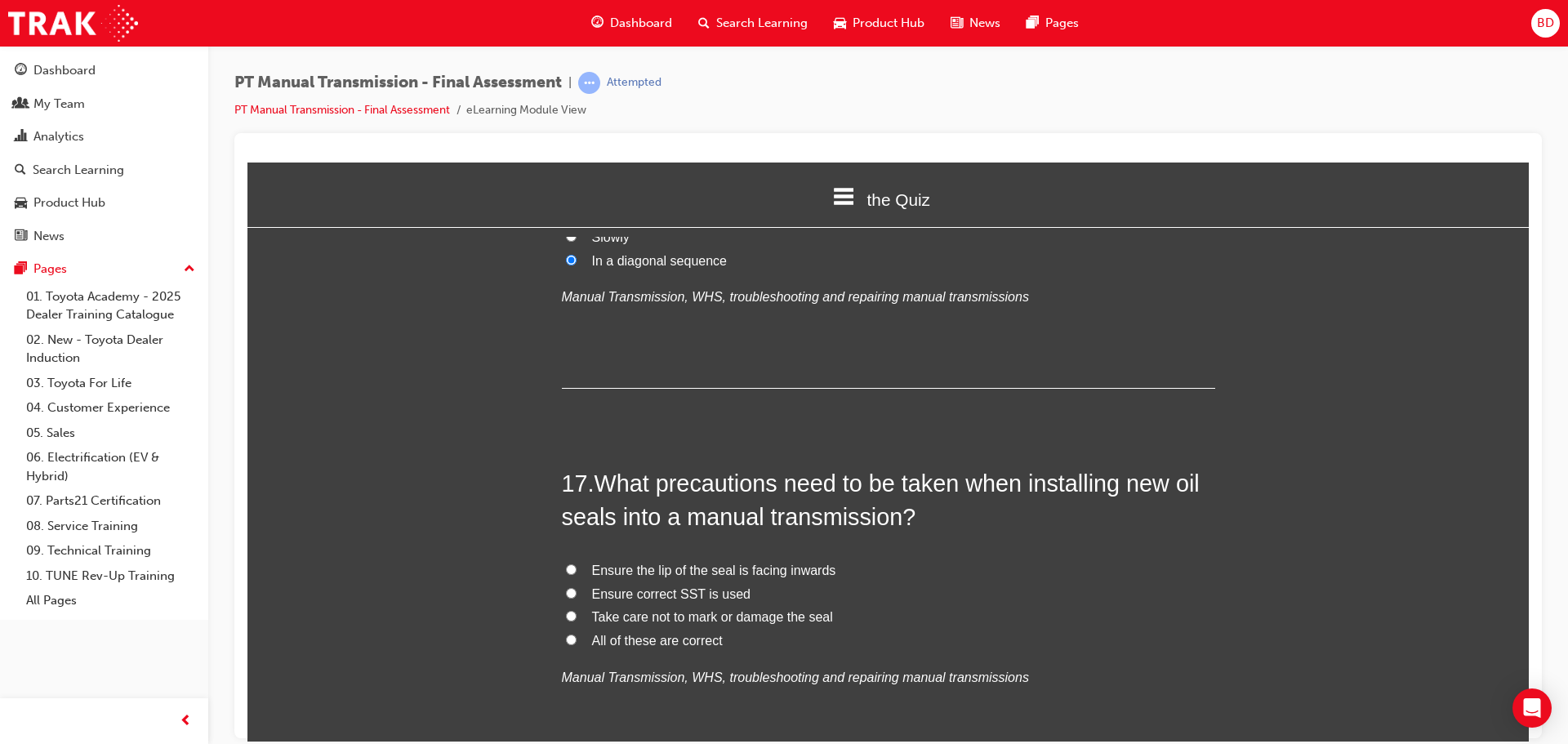
scroll to position [6040, 0]
click at [566, 633] on input "All of these are correct" at bounding box center [571, 638] width 11 height 11
radio input "true"
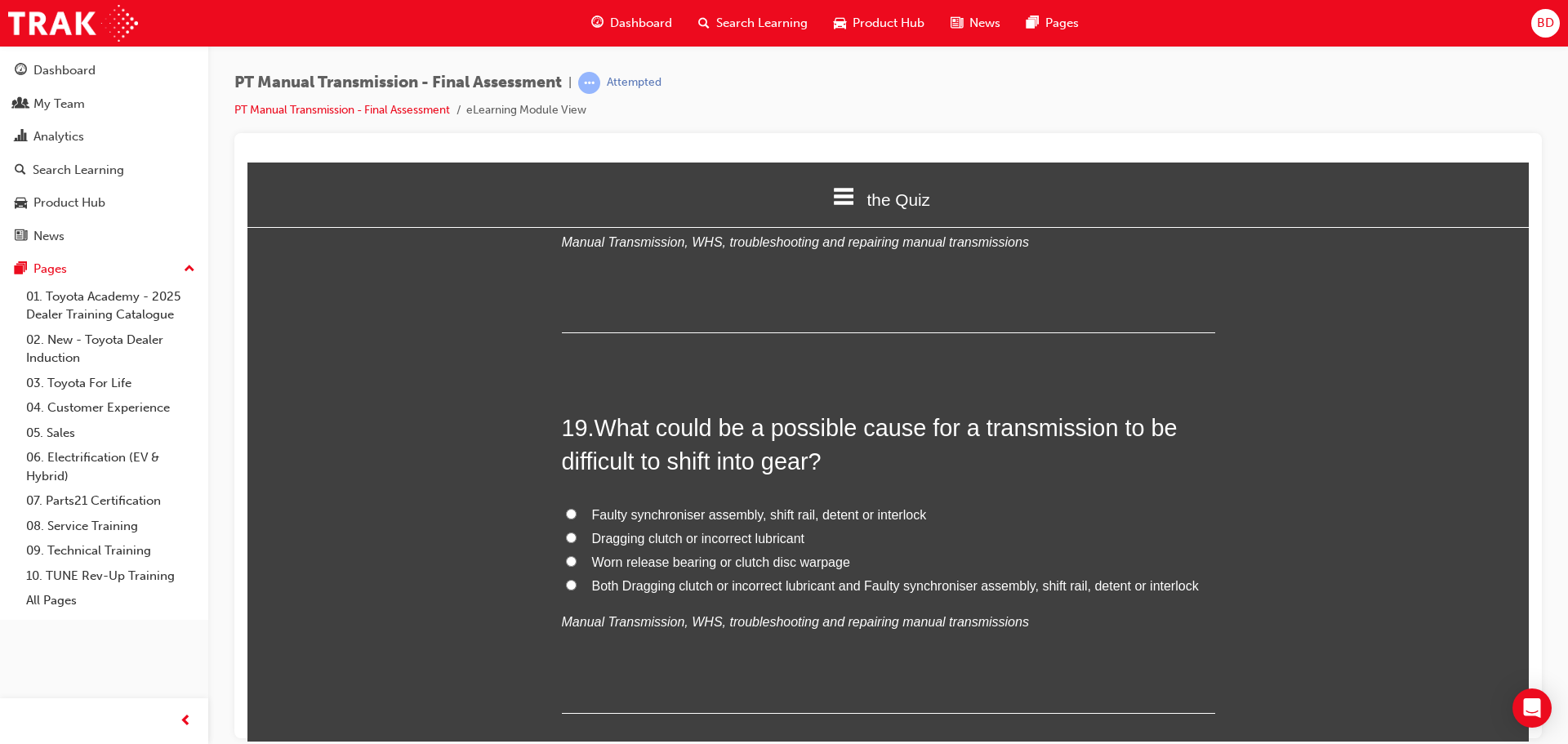
scroll to position [6856, 0]
click at [566, 577] on input "Both Dragging clutch or incorrect lubricant and Faulty synchroniser assembly, s…" at bounding box center [571, 582] width 11 height 11
radio input "true"
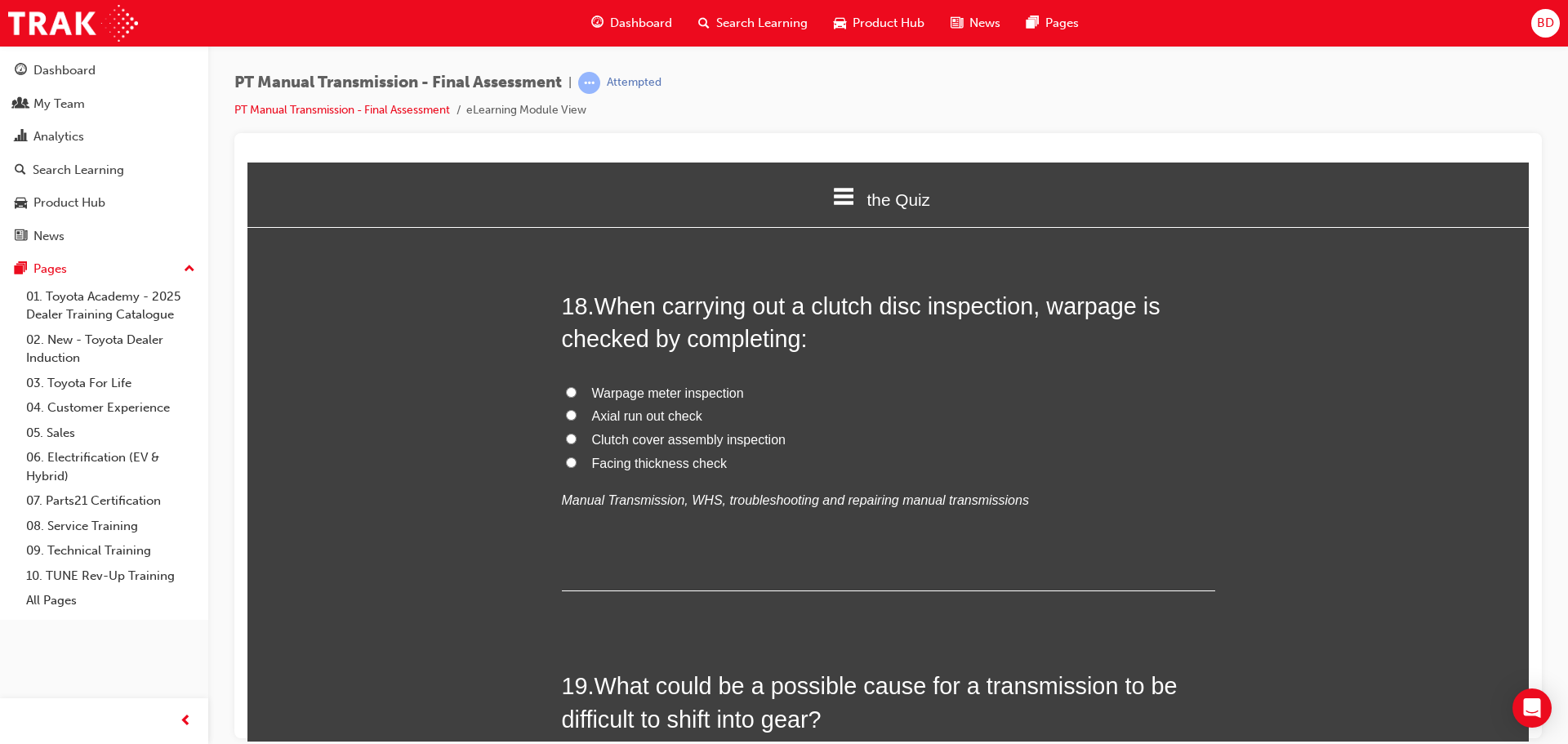
scroll to position [6510, 0]
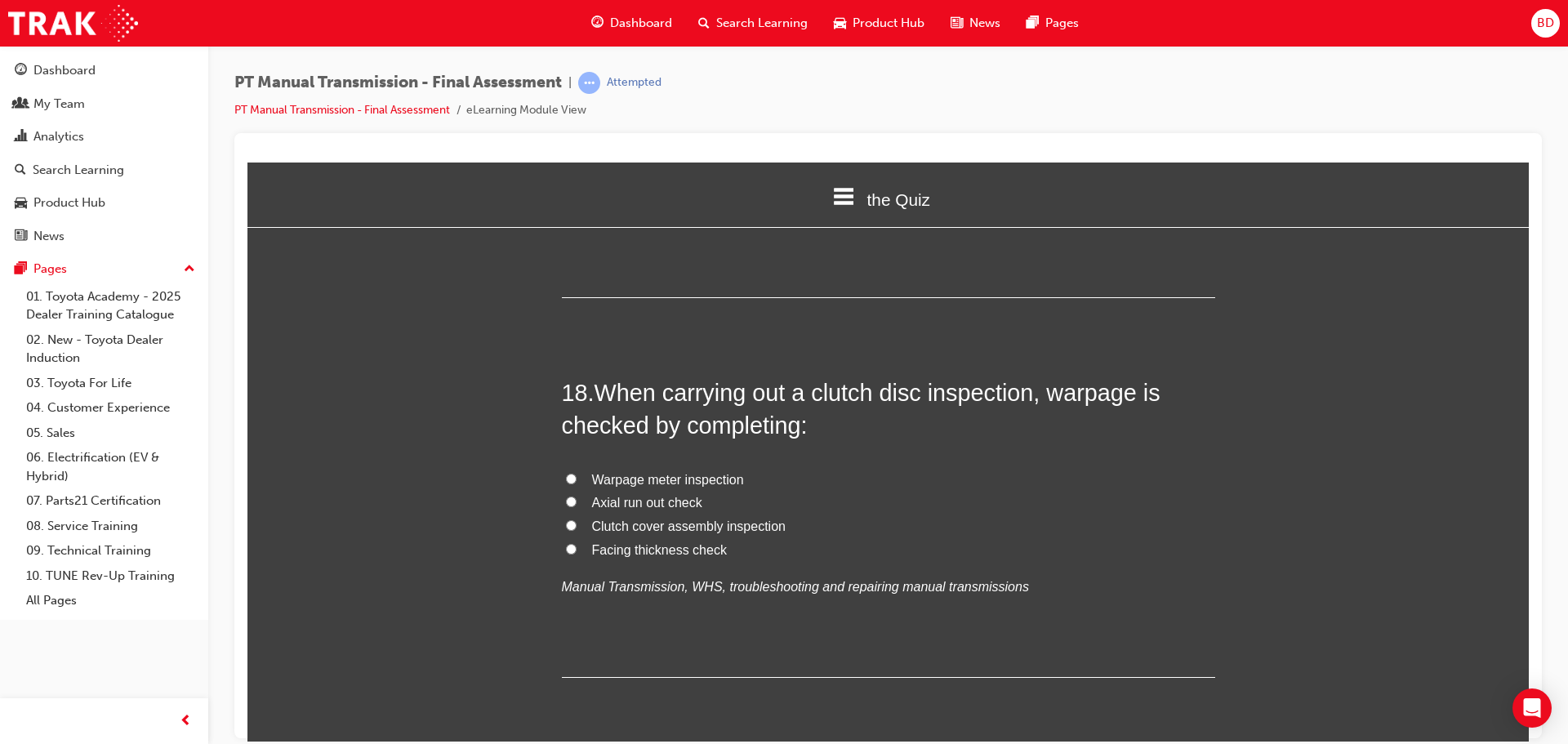
click at [592, 495] on span "Axial run out check" at bounding box center [647, 501] width 111 height 14
click at [577, 496] on input "Axial run out check" at bounding box center [571, 501] width 11 height 11
radio input "true"
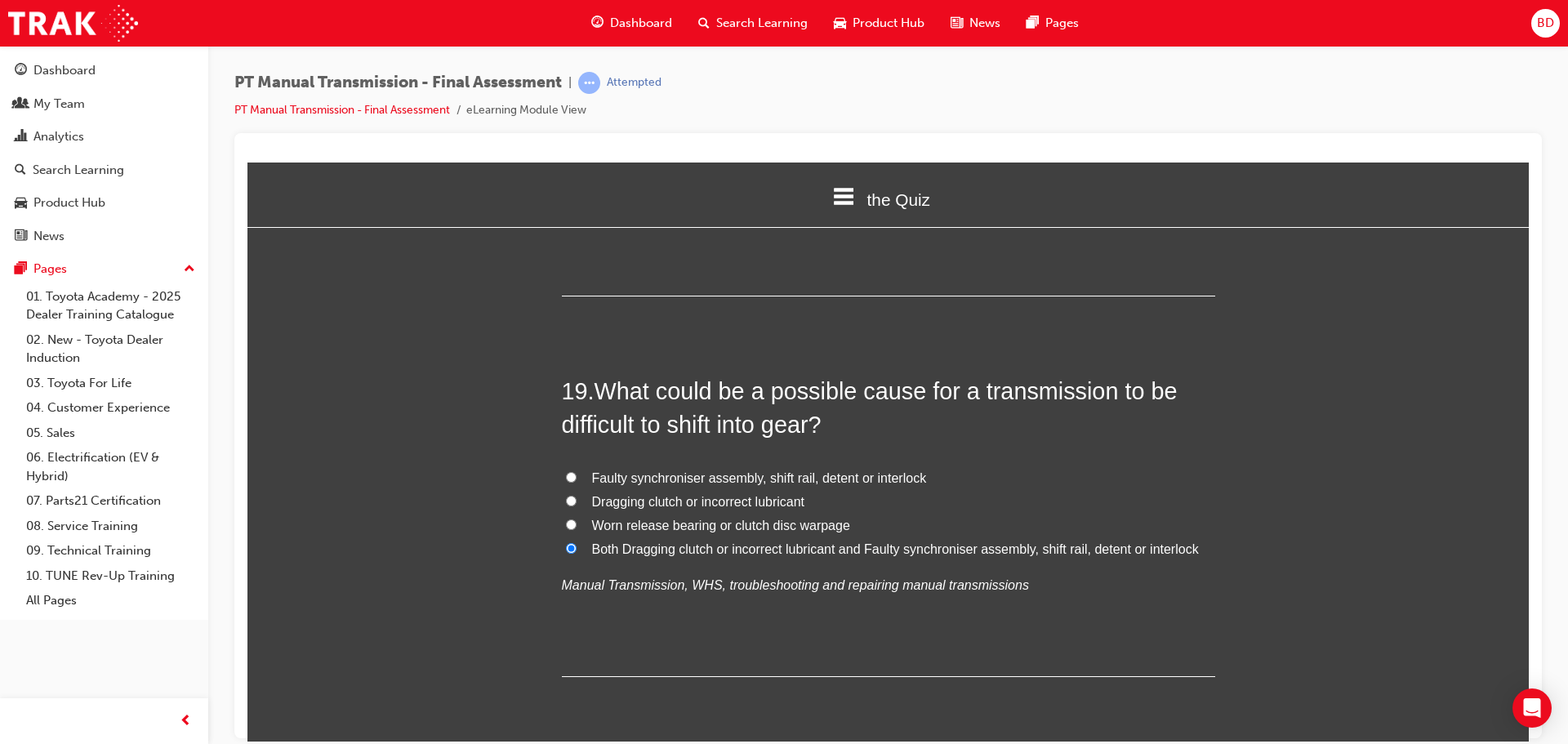
scroll to position [6919, 0]
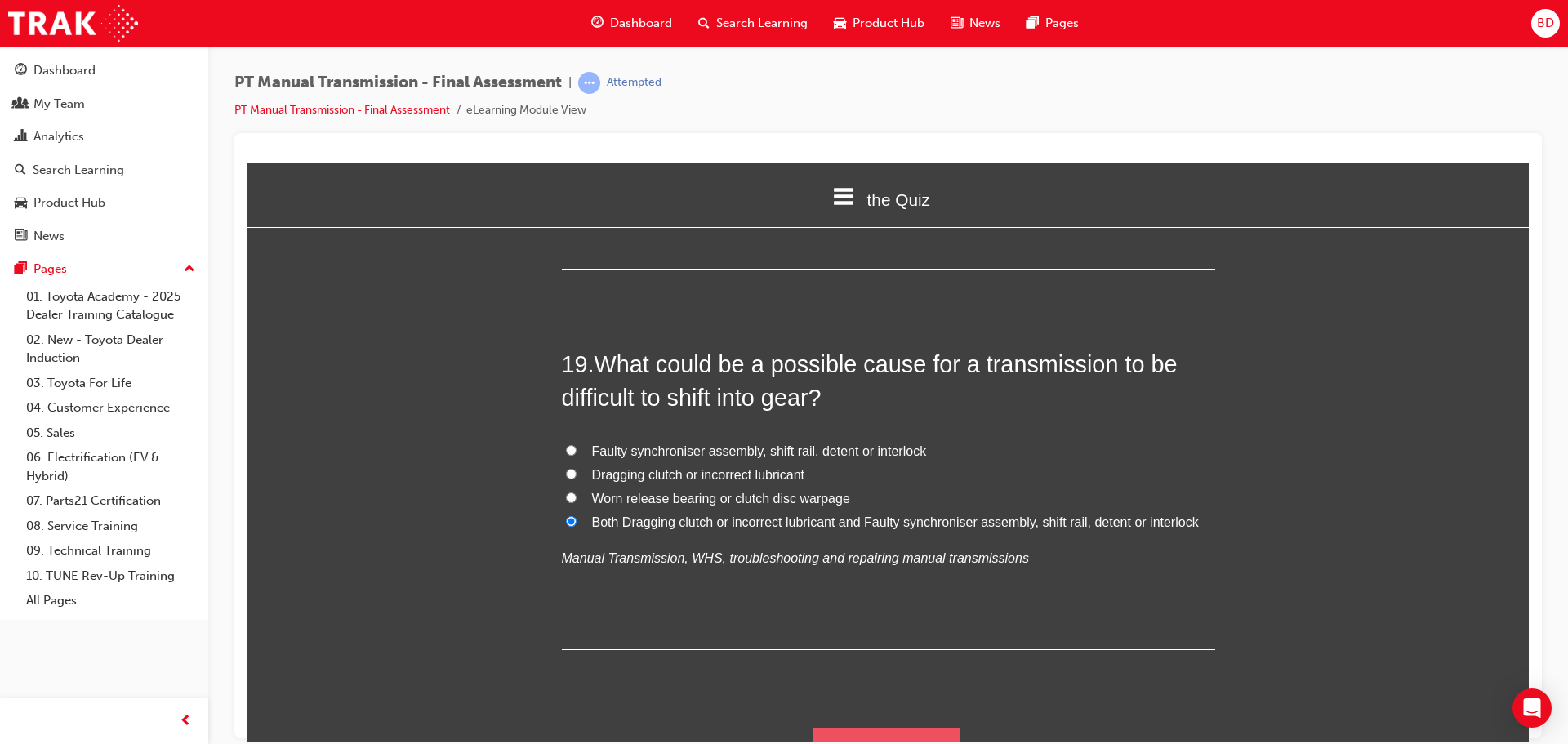
click at [883, 728] on button "Submit Answers" at bounding box center [887, 750] width 149 height 45
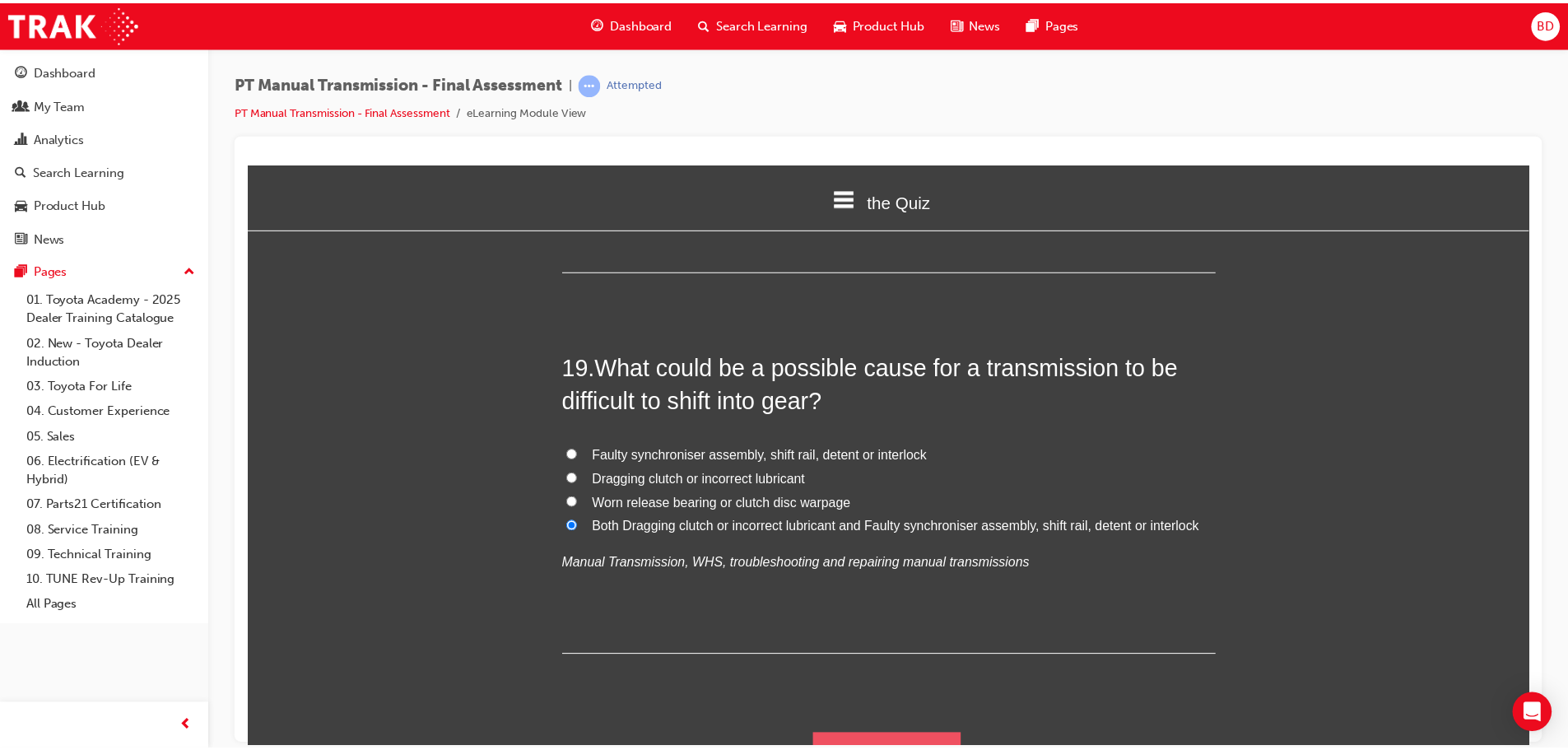
scroll to position [0, 0]
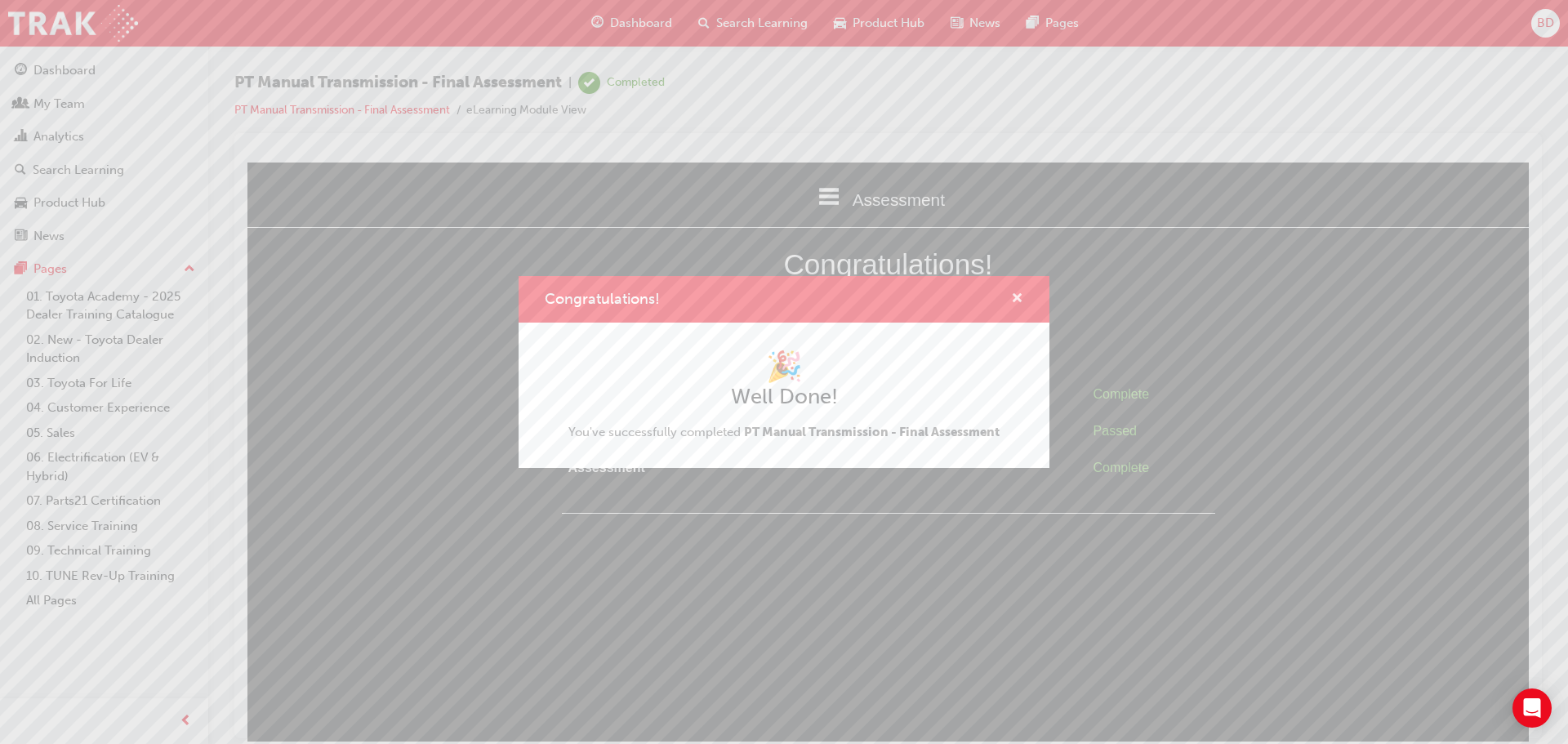
click at [1019, 297] on span "cross-icon" at bounding box center [1017, 299] width 12 height 15
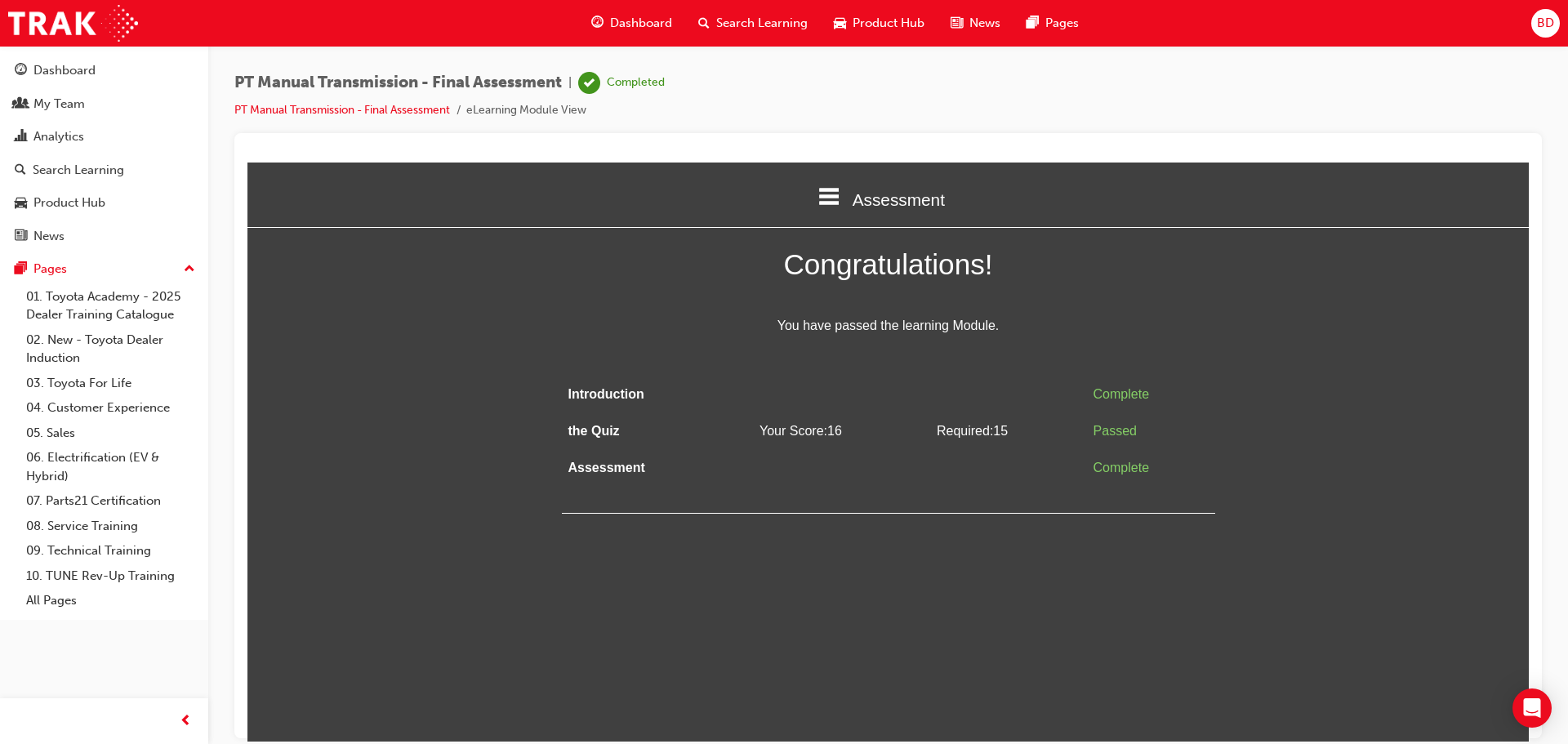
click at [1064, 334] on span "You have passed the learning Module." at bounding box center [889, 325] width 654 height 24
click at [1173, 260] on span "Congratulations!" at bounding box center [889, 263] width 654 height 47
click at [1357, 437] on div "Congratulations! You have passed the learning Module. Introduction Complete the…" at bounding box center [888, 376] width 1282 height 273
click at [749, 364] on div "Congratulations! You have passed the learning Module. Introduction Complete the…" at bounding box center [889, 376] width 654 height 273
click at [64, 68] on div "Dashboard" at bounding box center [64, 70] width 62 height 19
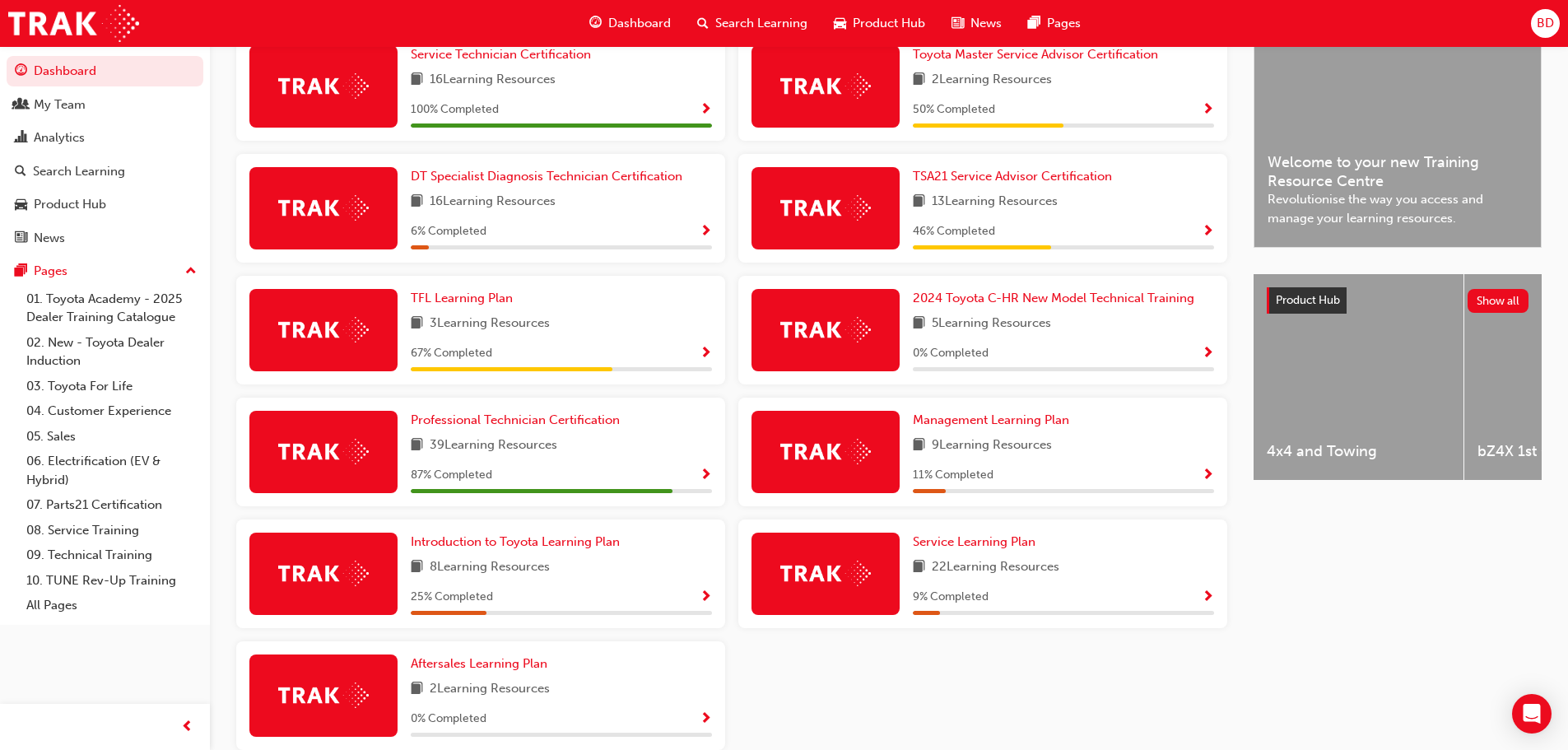
scroll to position [507, 0]
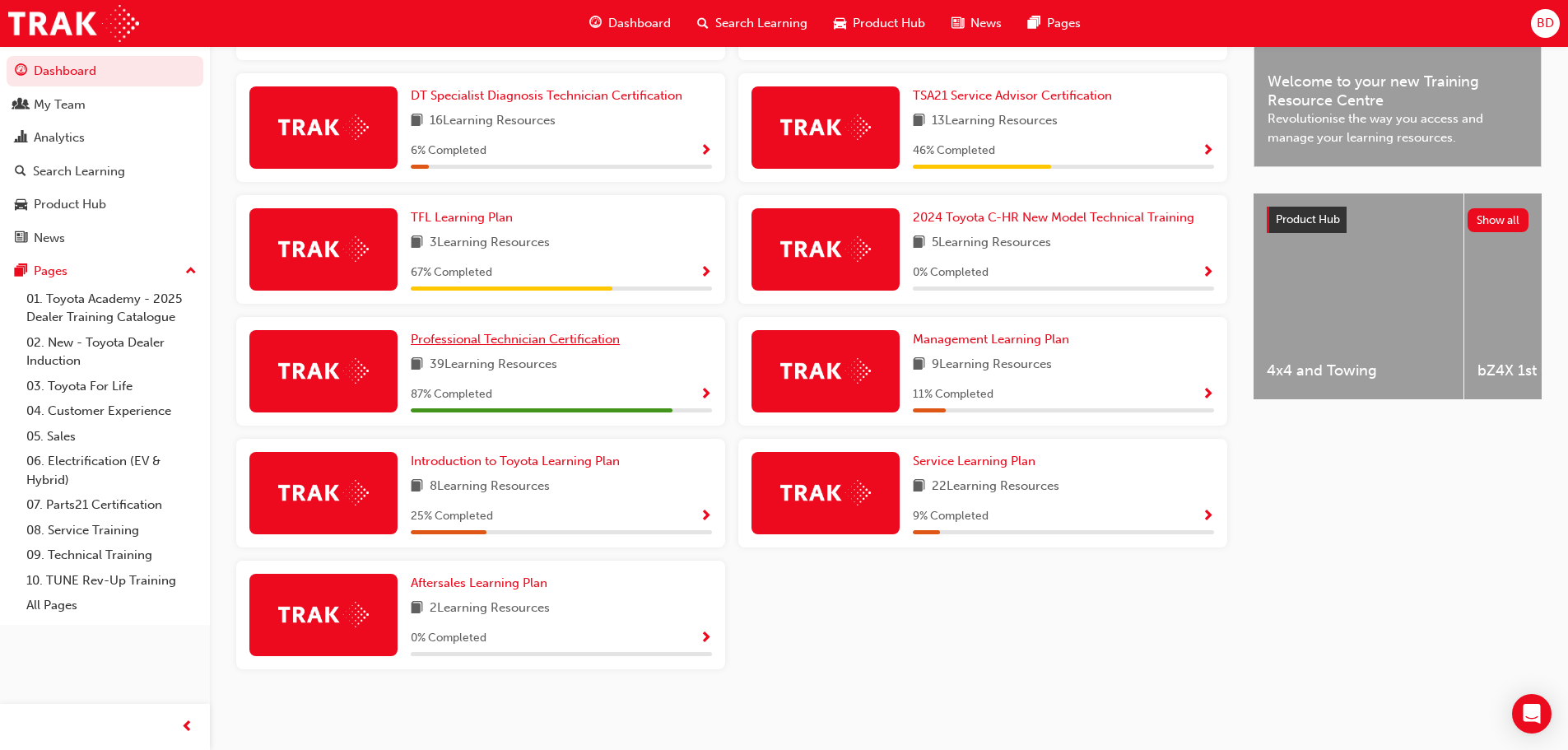
click at [512, 338] on span "Professional Technician Certification" at bounding box center [515, 339] width 209 height 15
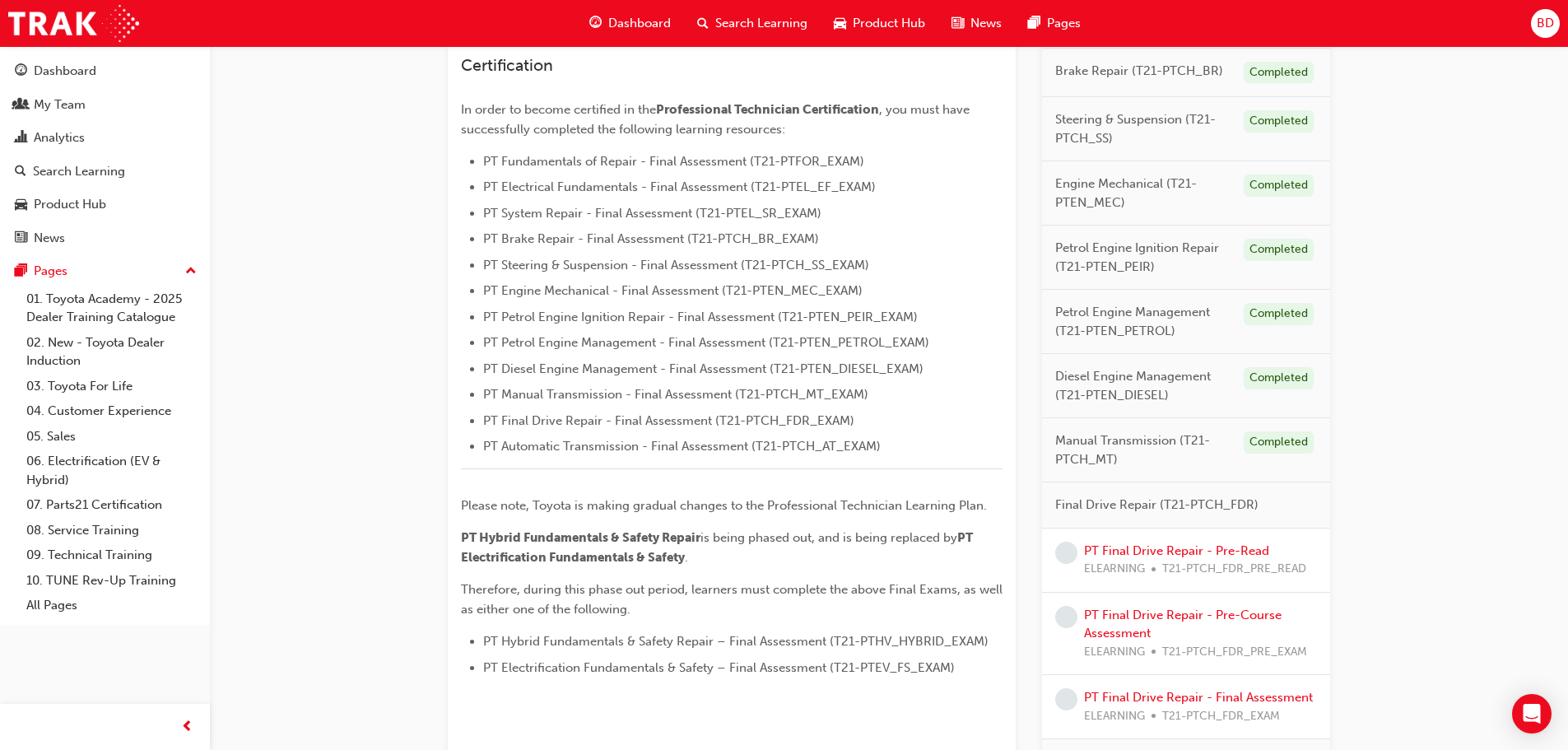
scroll to position [659, 0]
